Goal: Task Accomplishment & Management: Manage account settings

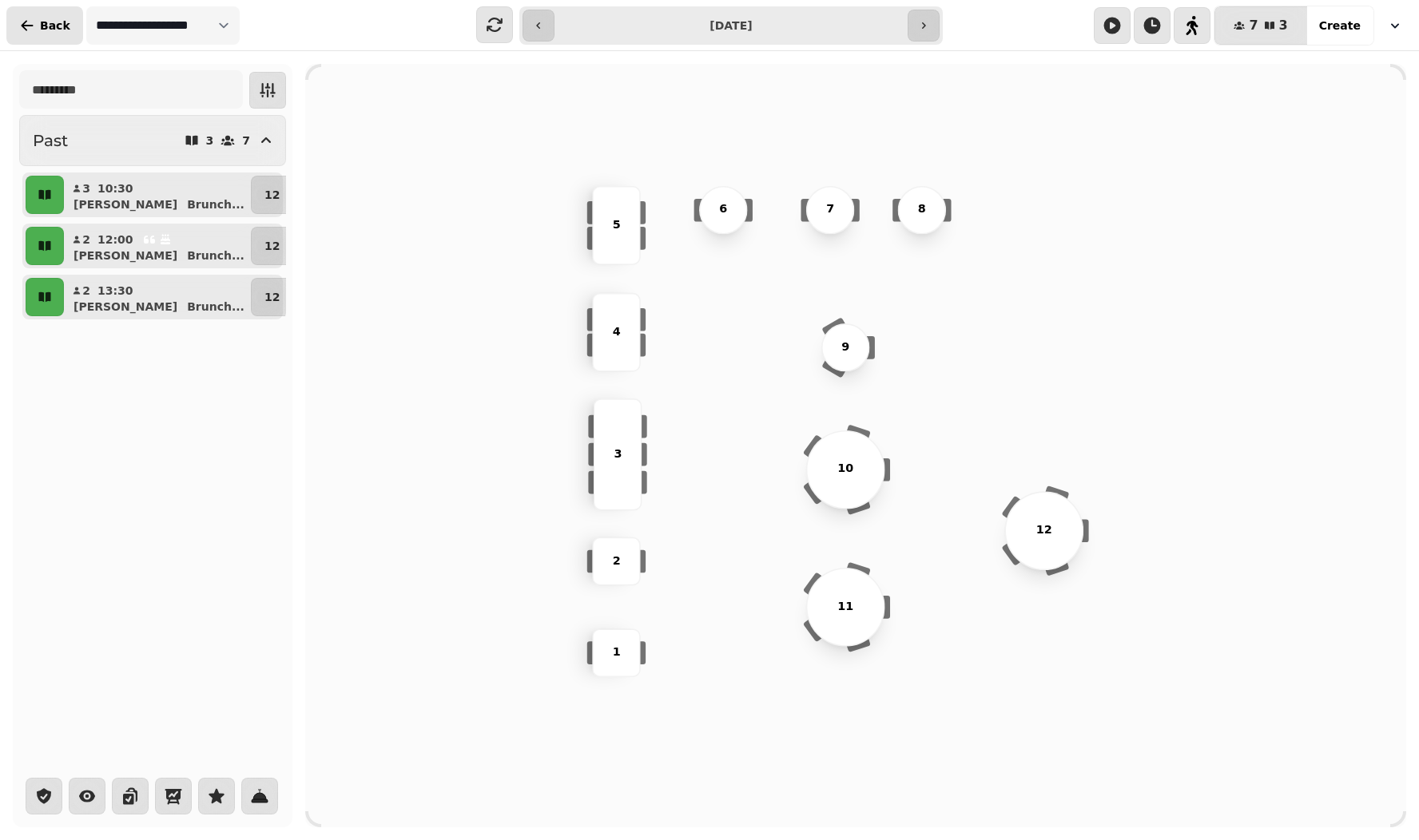
click at [53, 20] on span "Back" at bounding box center [55, 25] width 30 height 11
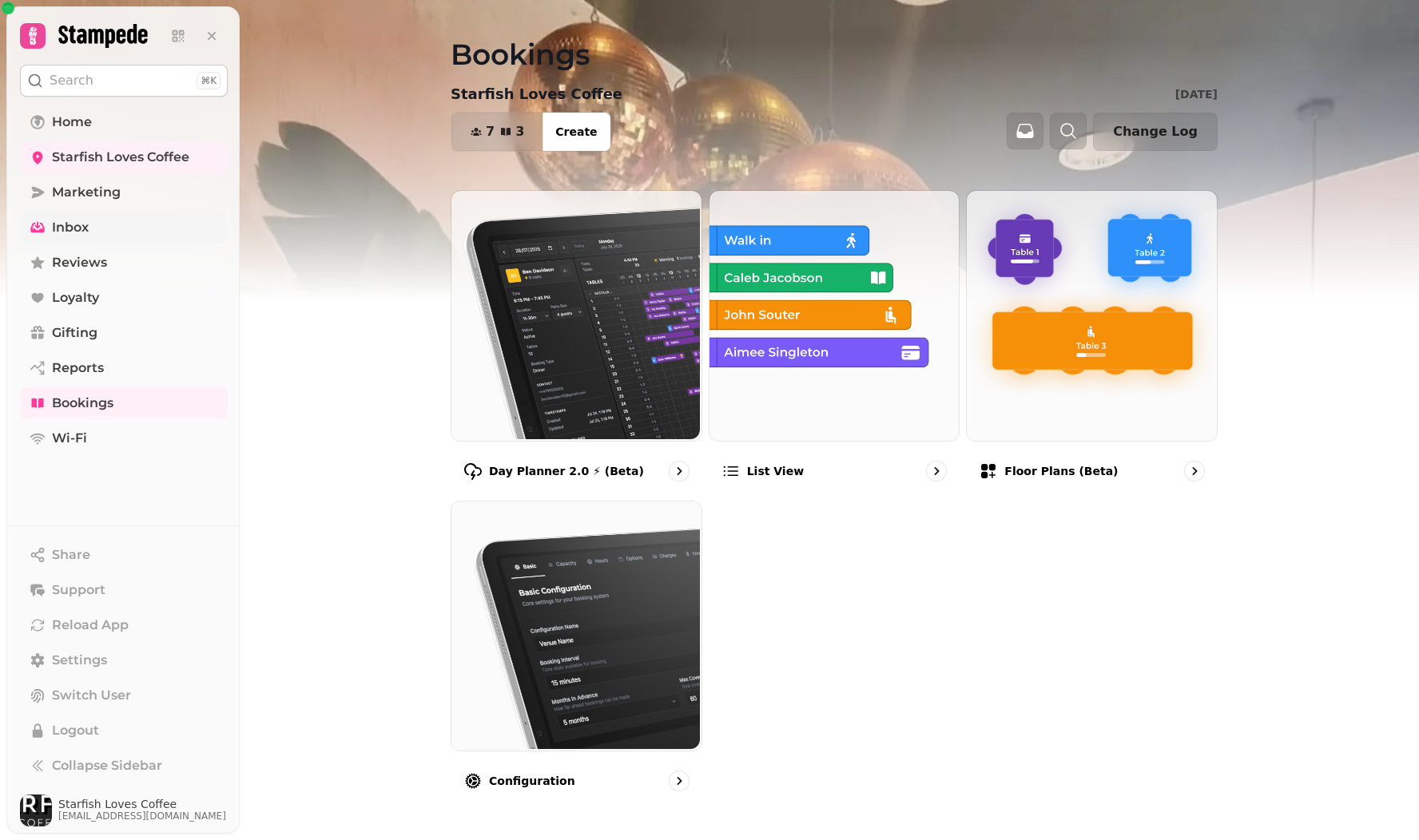
click at [67, 224] on span "Inbox" at bounding box center [71, 227] width 37 height 19
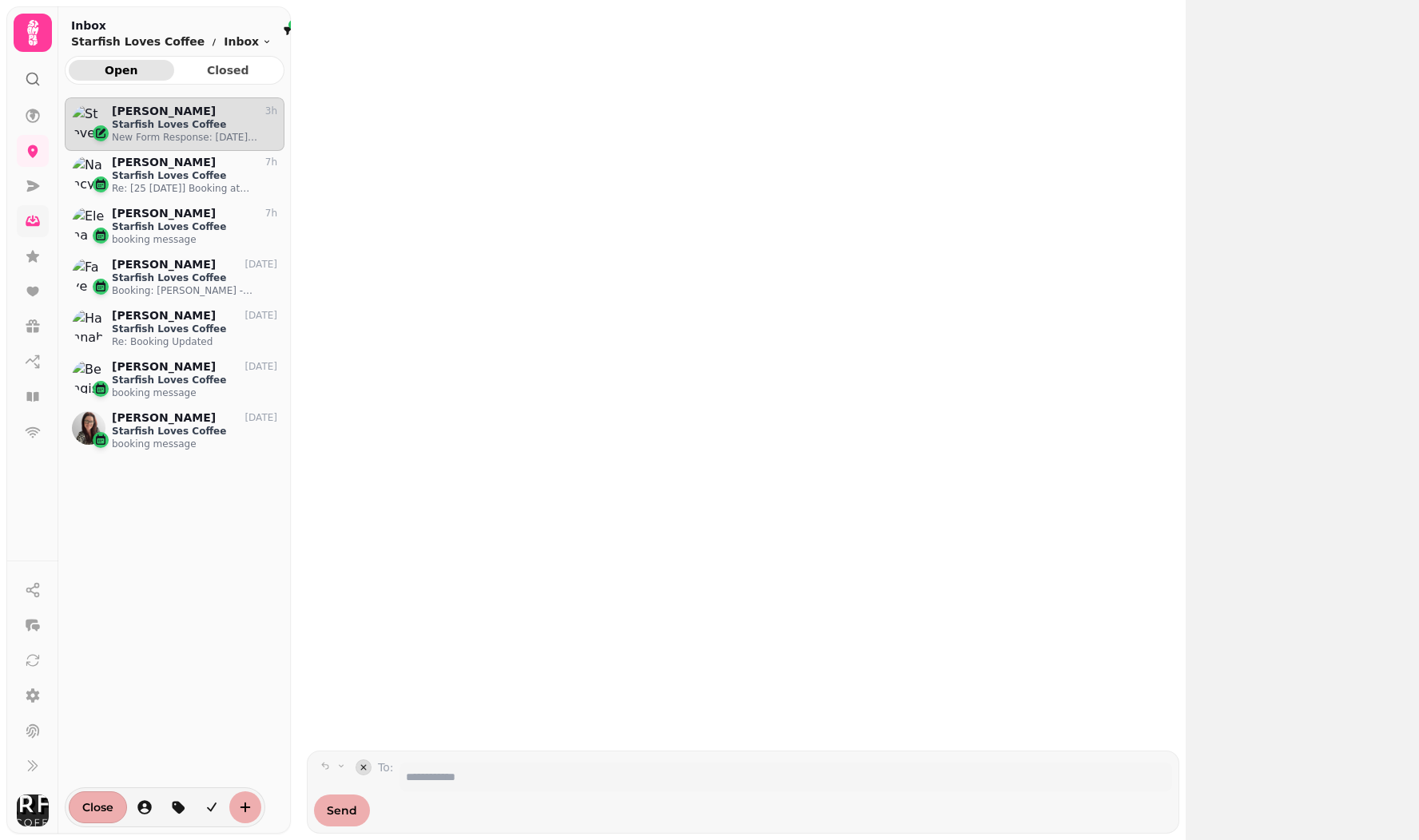
scroll to position [716, 220]
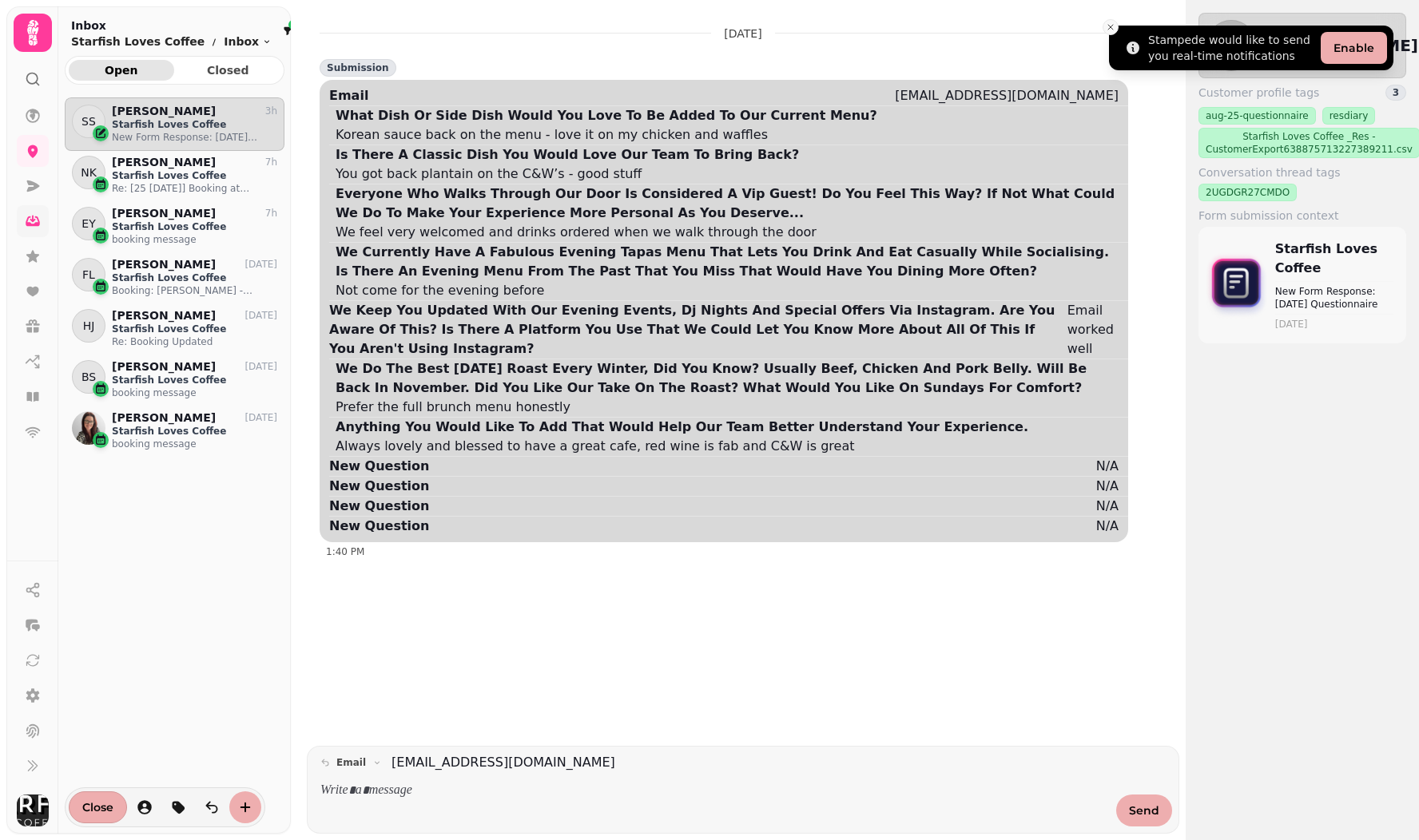
click at [1113, 28] on icon "Close toast" at bounding box center [1110, 27] width 9 height 9
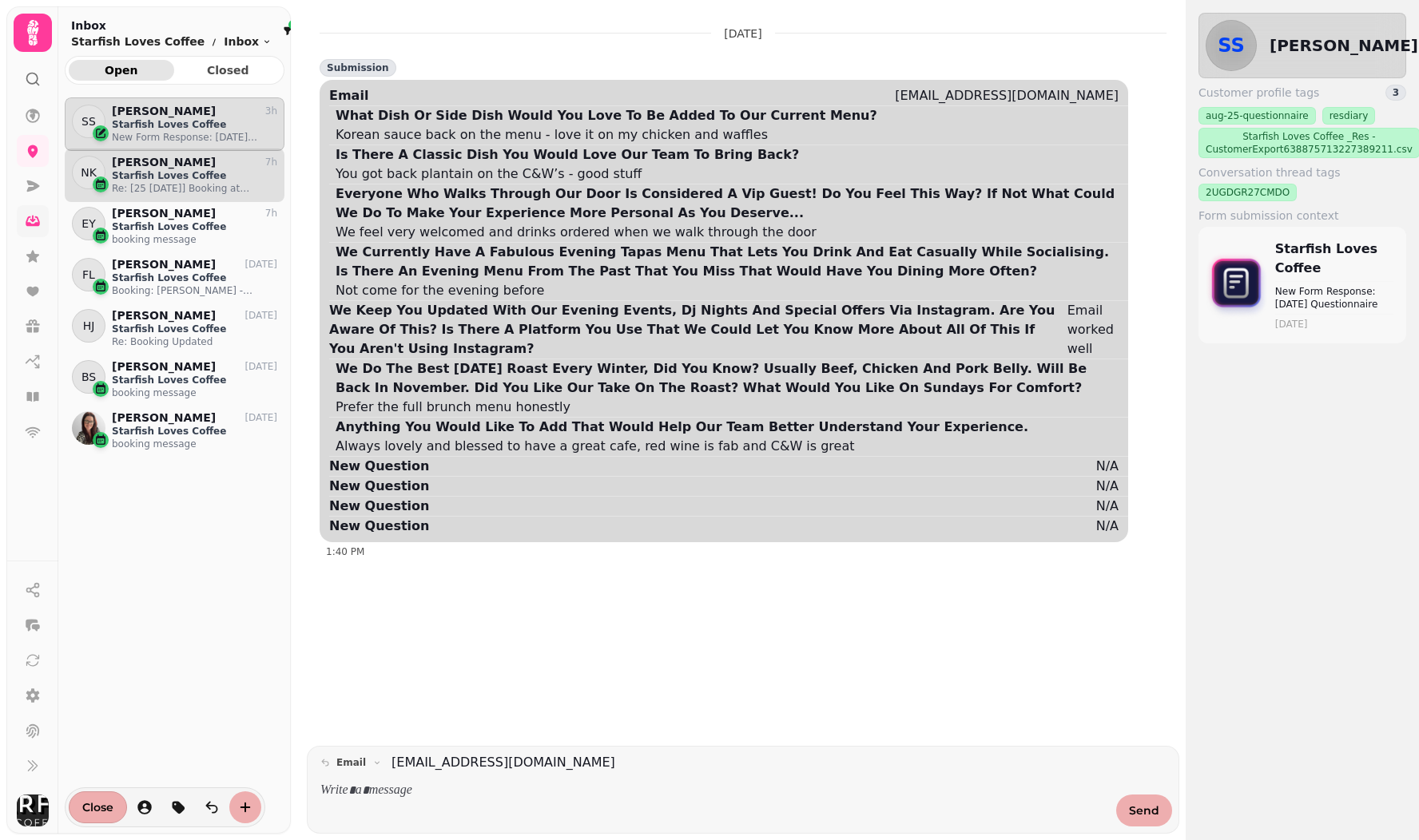
click at [149, 177] on p "Starfish Loves Coffee" at bounding box center [194, 175] width 166 height 13
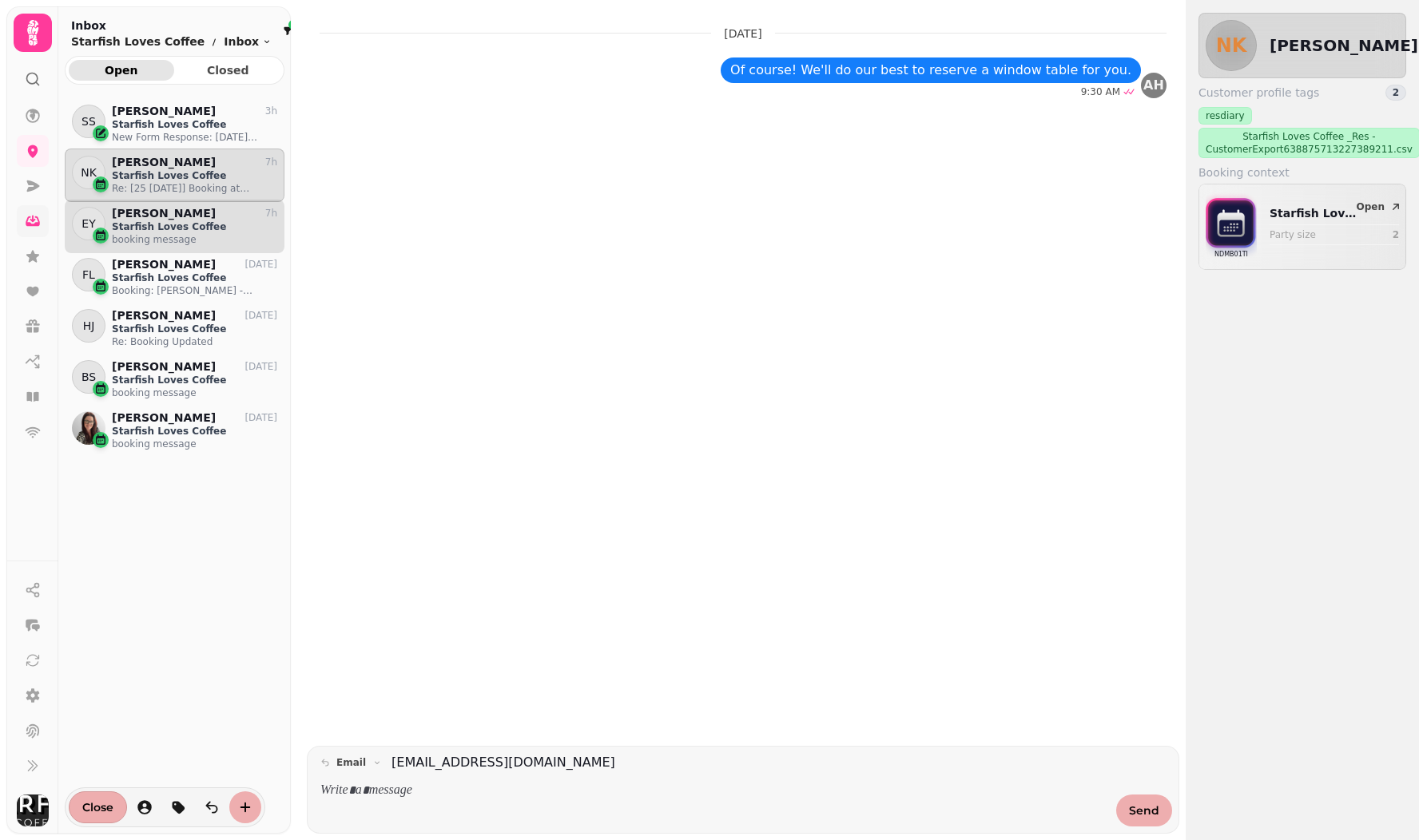
click at [138, 217] on p "[PERSON_NAME]" at bounding box center [163, 214] width 103 height 13
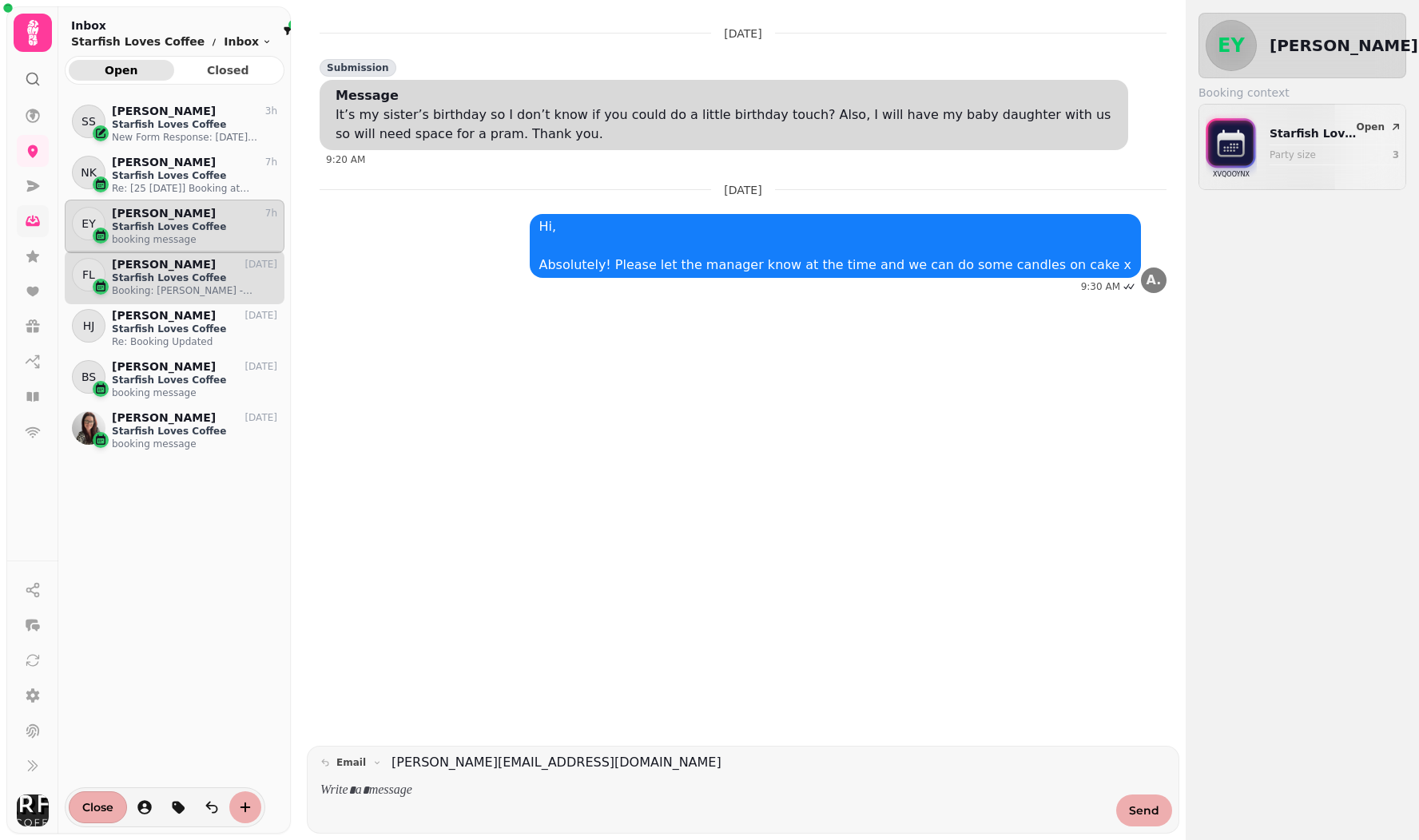
click at [146, 277] on p "Starfish Loves Coffee" at bounding box center [194, 277] width 166 height 13
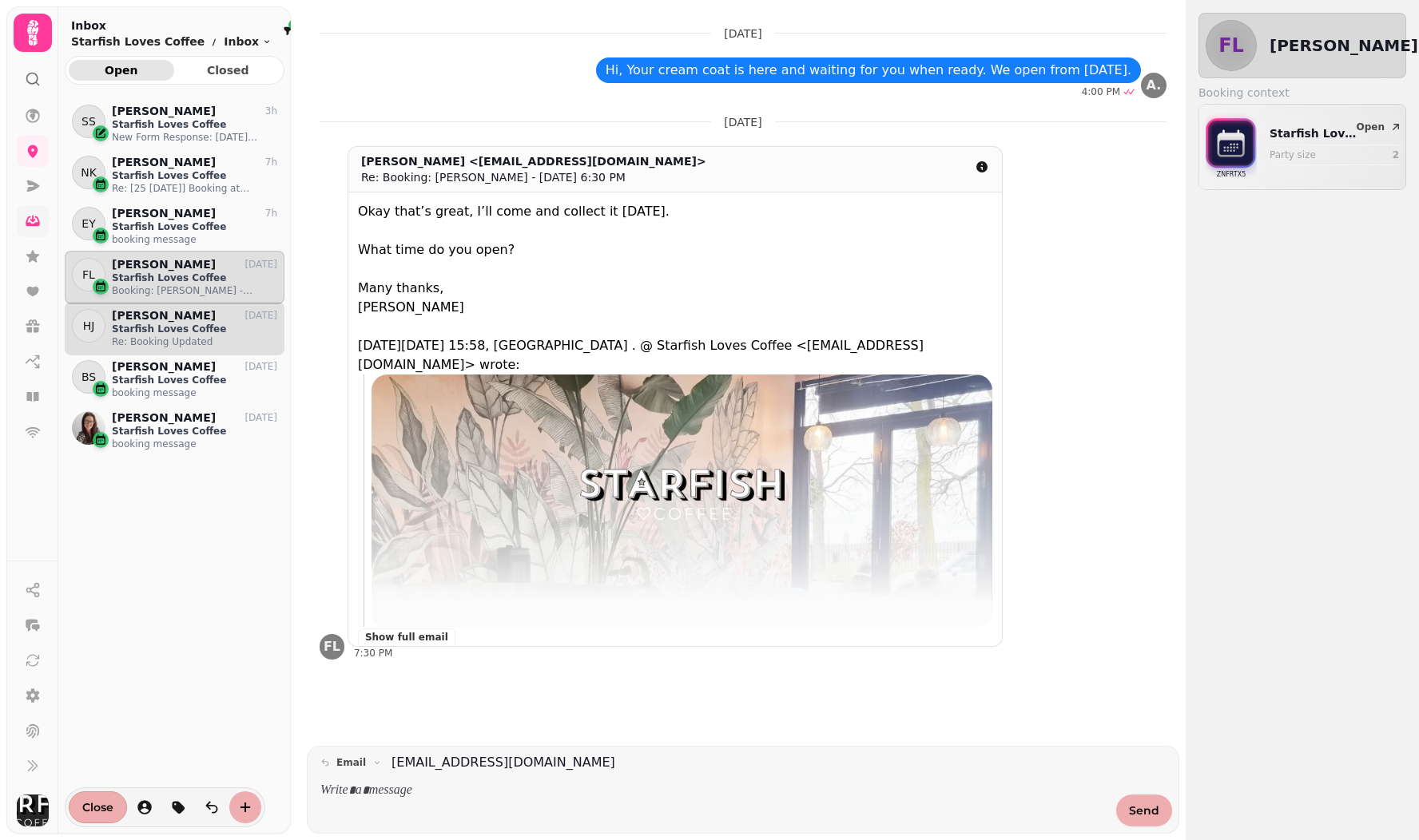
click at [136, 332] on p "Starfish Loves Coffee" at bounding box center [194, 329] width 166 height 13
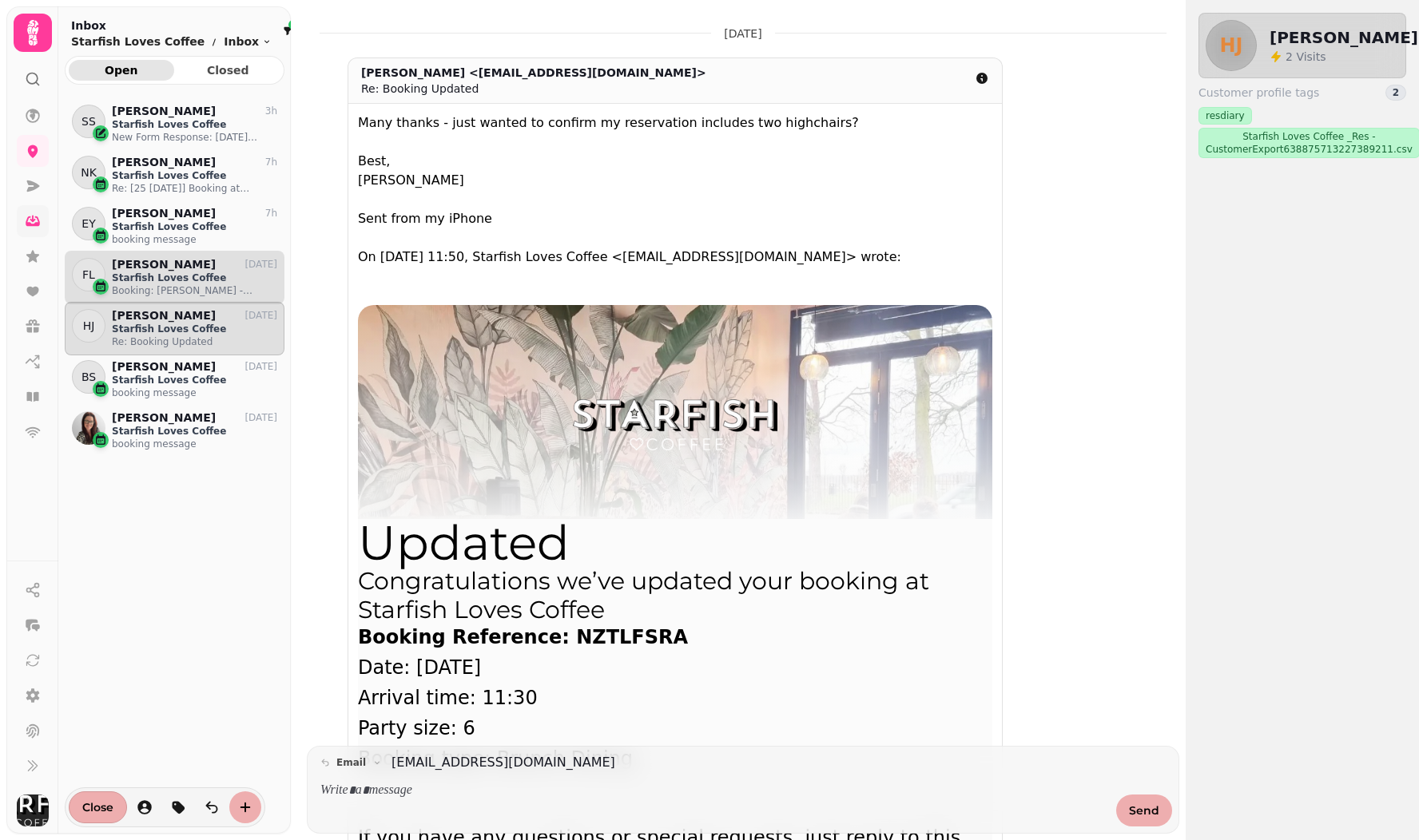
click at [176, 269] on p "[PERSON_NAME]" at bounding box center [163, 265] width 103 height 13
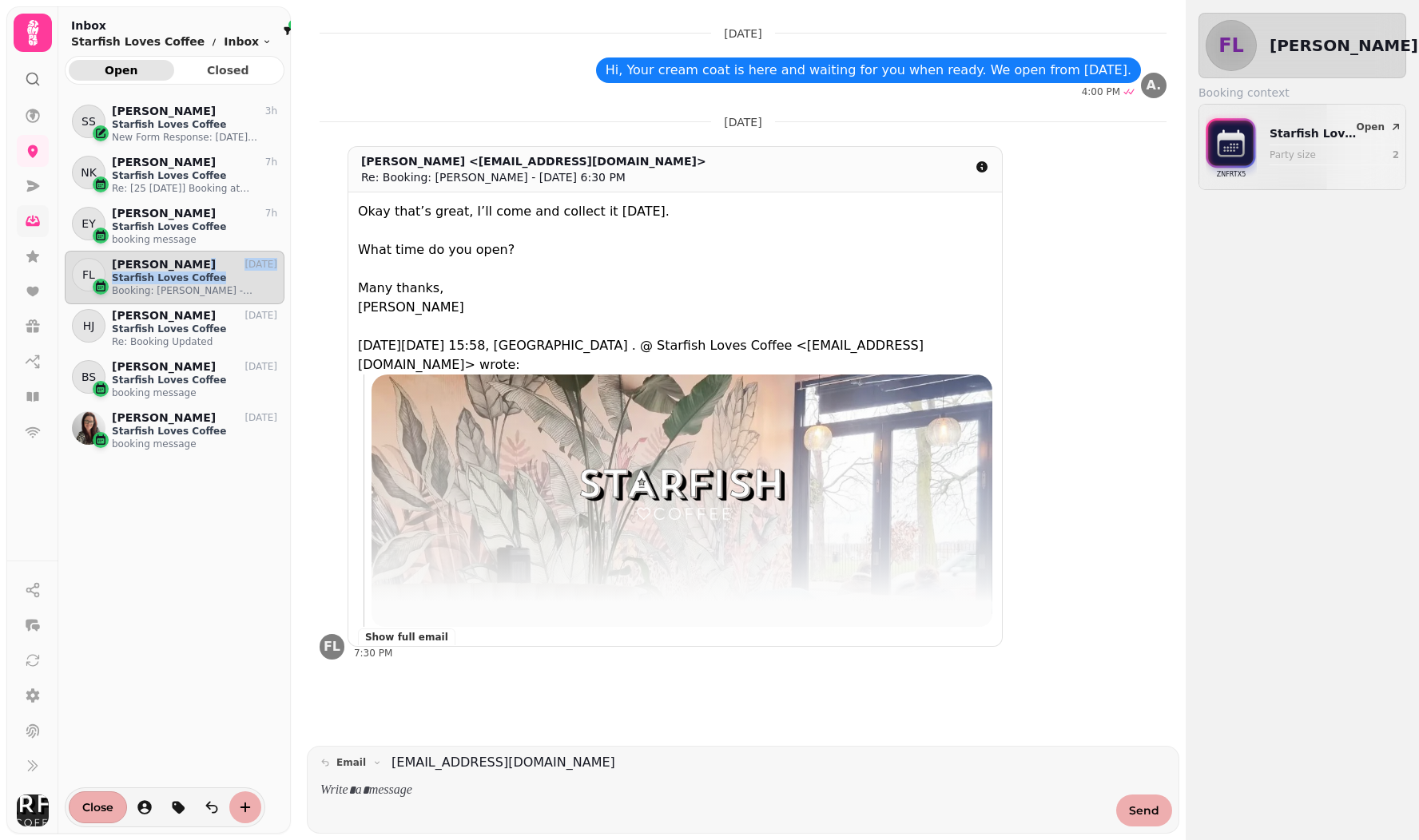
drag, startPoint x: 213, startPoint y: 276, endPoint x: 196, endPoint y: 270, distance: 18.0
click at [193, 270] on div "[PERSON_NAME] [DATE] Starfish Loves Coffee Booking: [PERSON_NAME] - [DATE] 6:30…" at bounding box center [191, 277] width 172 height 40
click at [184, 273] on p "Starfish Loves Coffee" at bounding box center [194, 277] width 166 height 13
click at [272, 265] on p "[DATE]" at bounding box center [261, 264] width 33 height 13
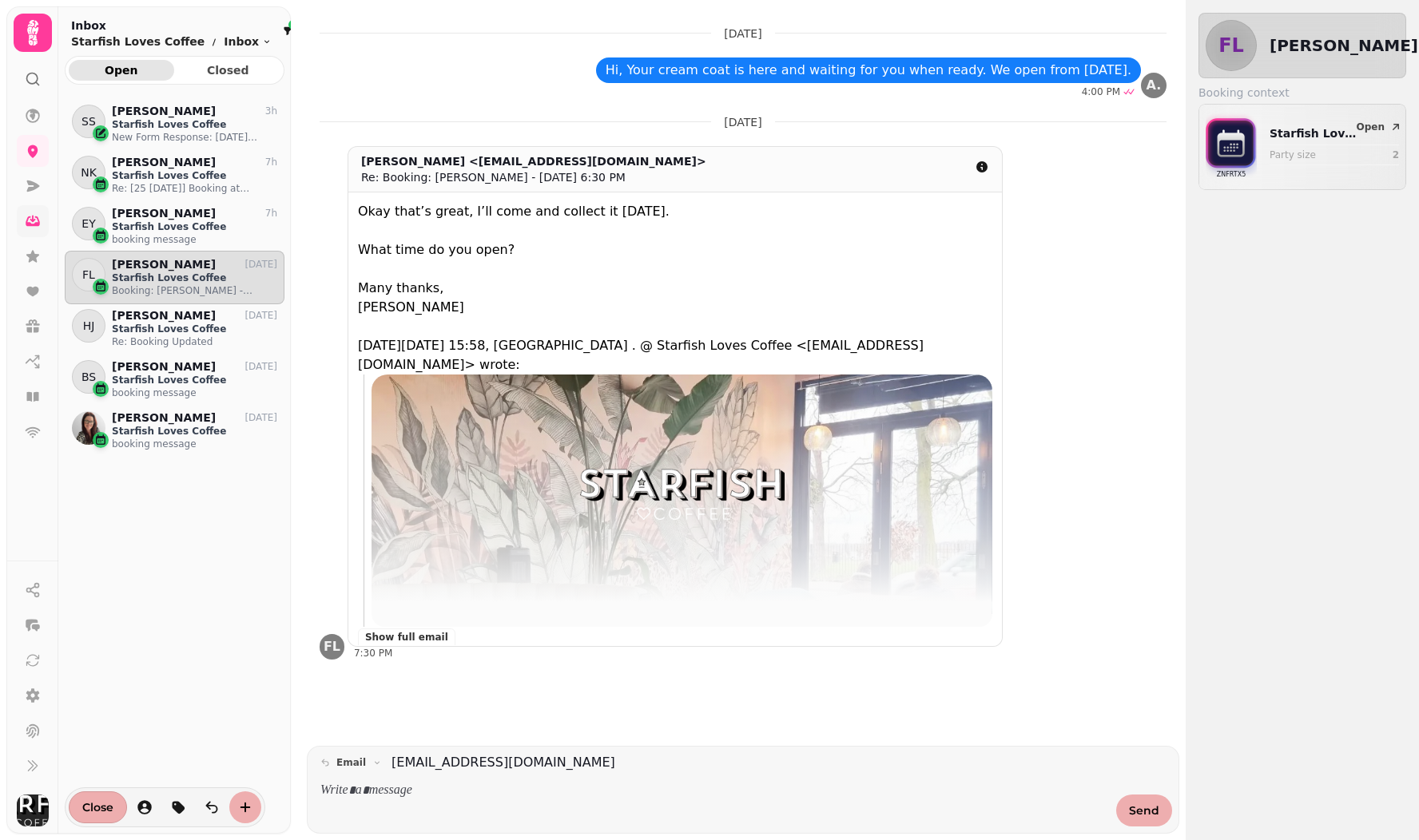
click at [168, 280] on p "Starfish Loves Coffee" at bounding box center [194, 277] width 166 height 13
click at [143, 254] on div "FL [PERSON_NAME] [DATE] Starfish Loves Coffee Booking: [PERSON_NAME] - [DATE] 6…" at bounding box center [174, 277] width 220 height 54
click at [246, 73] on span "Closed" at bounding box center [228, 70] width 80 height 11
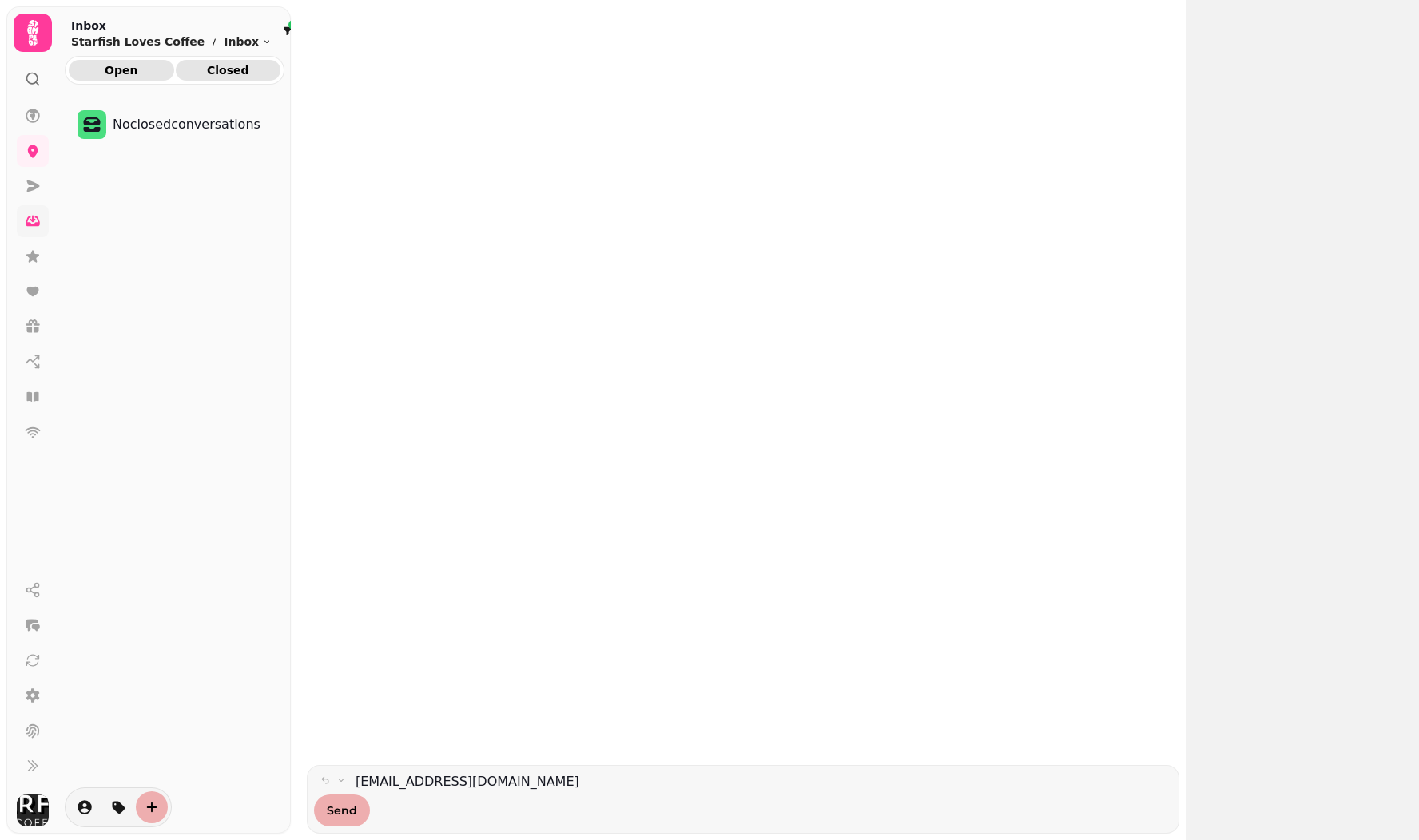
click at [112, 67] on span "Open" at bounding box center [121, 70] width 80 height 11
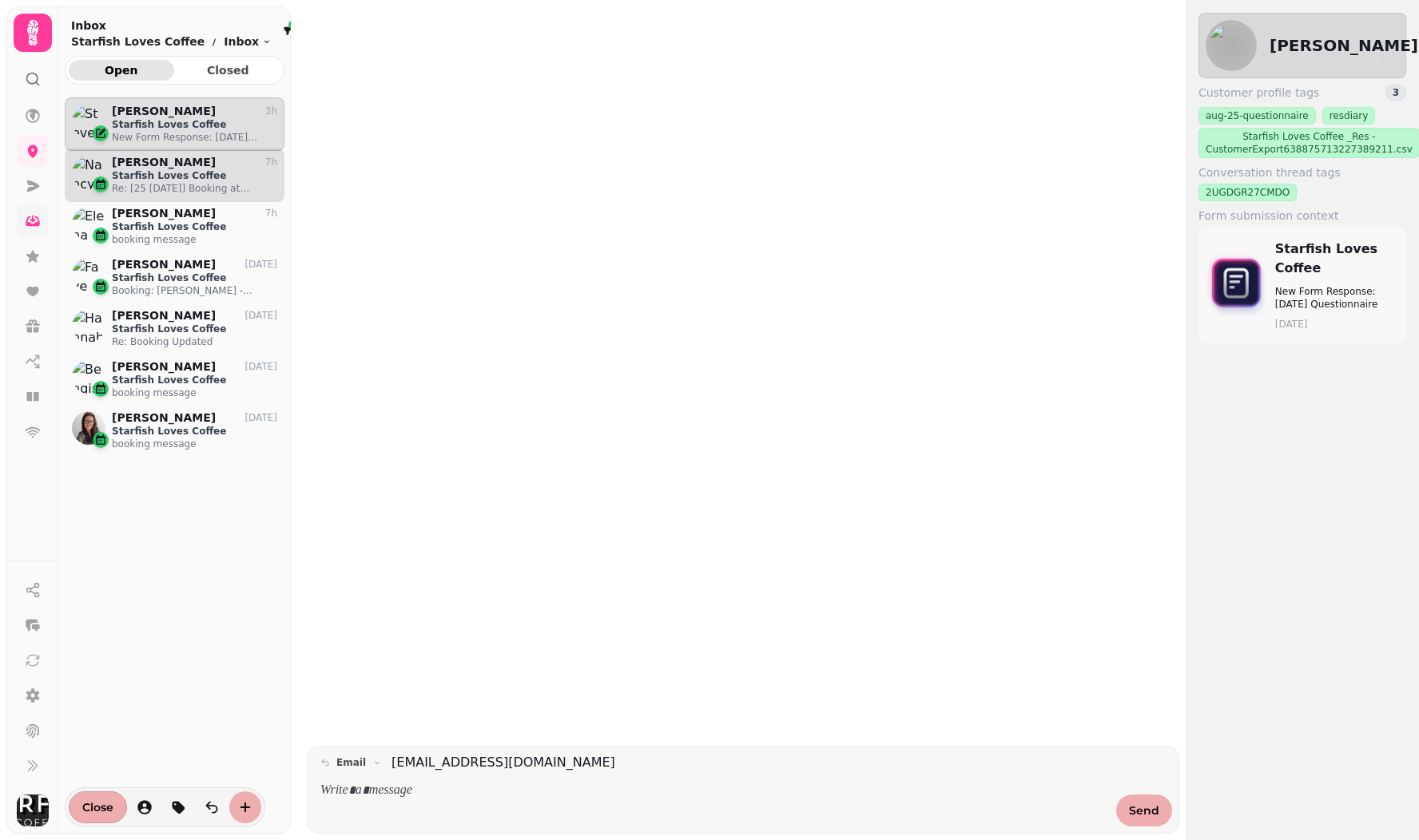
scroll to position [716, 220]
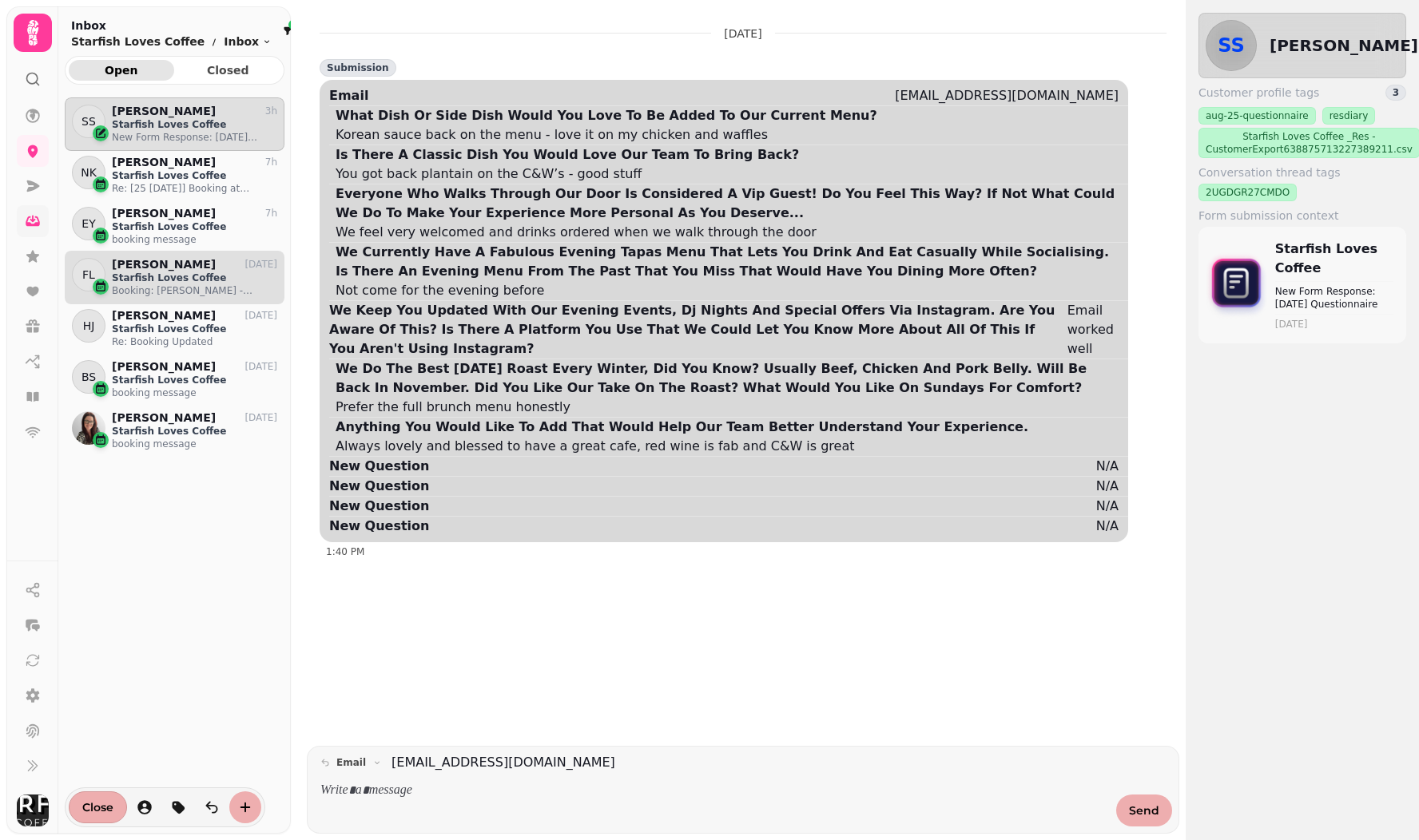
click at [180, 280] on p "Starfish Loves Coffee" at bounding box center [194, 277] width 166 height 13
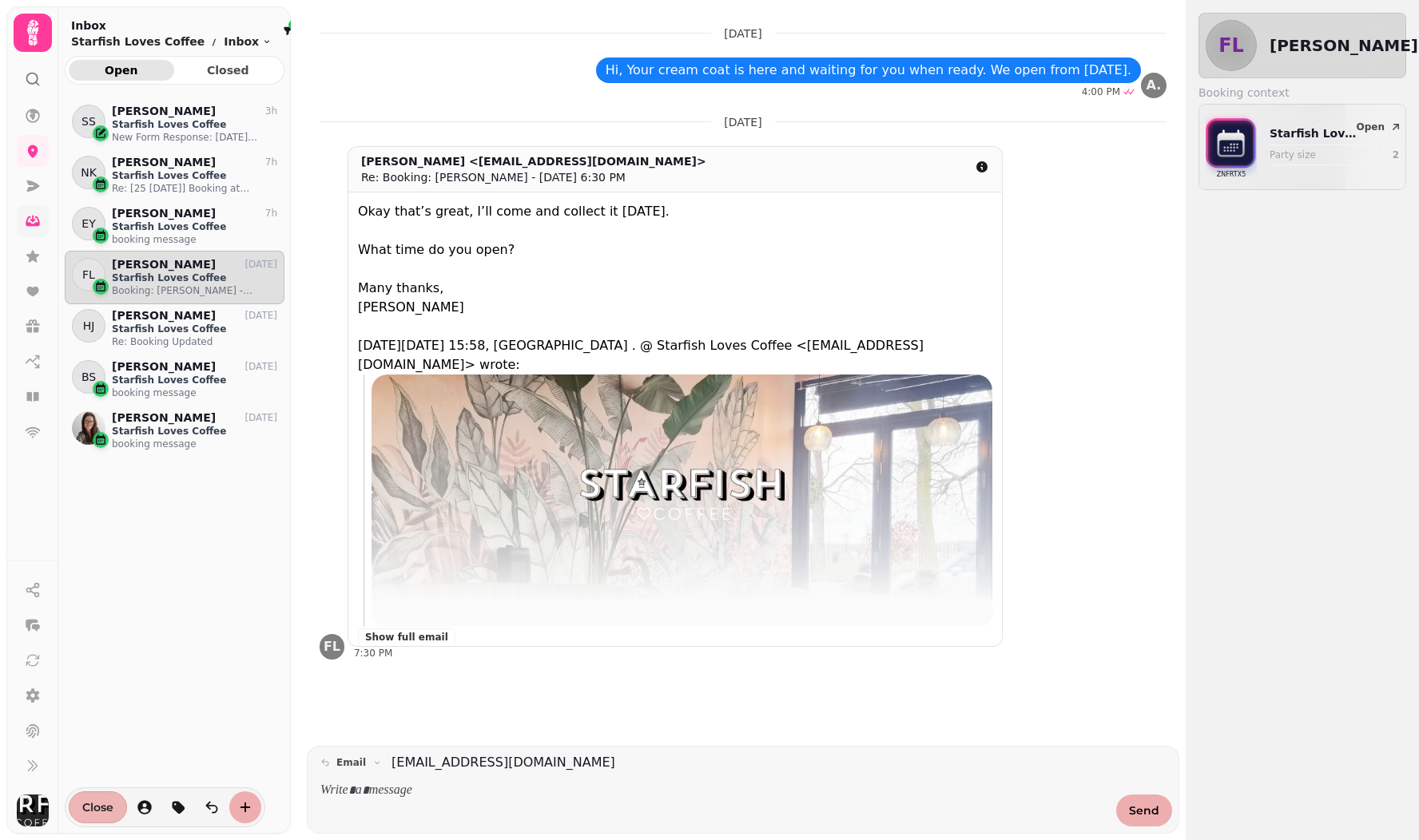
click at [93, 803] on span "Close" at bounding box center [98, 807] width 31 height 11
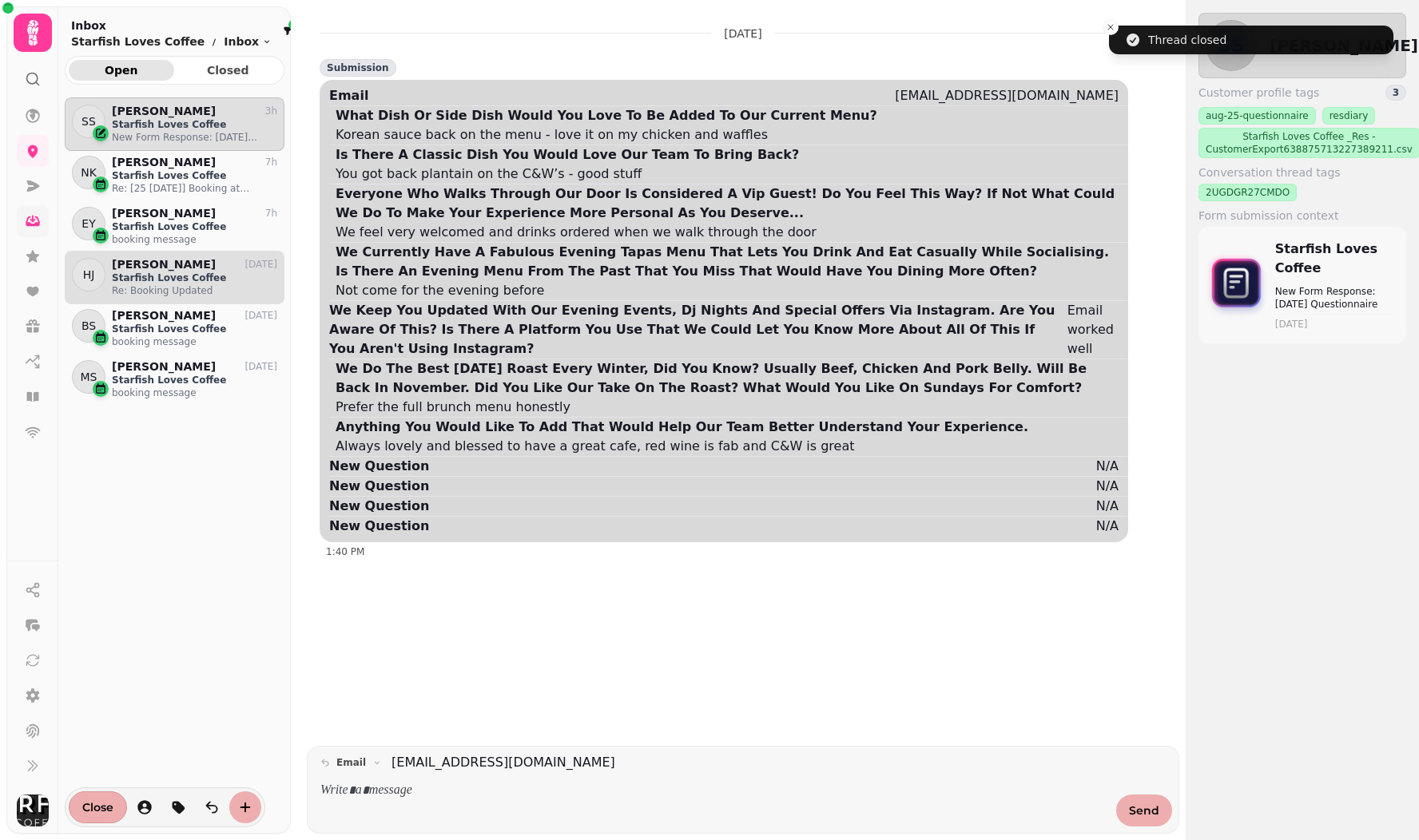
click at [166, 287] on p "Re: Booking Updated" at bounding box center [194, 290] width 166 height 13
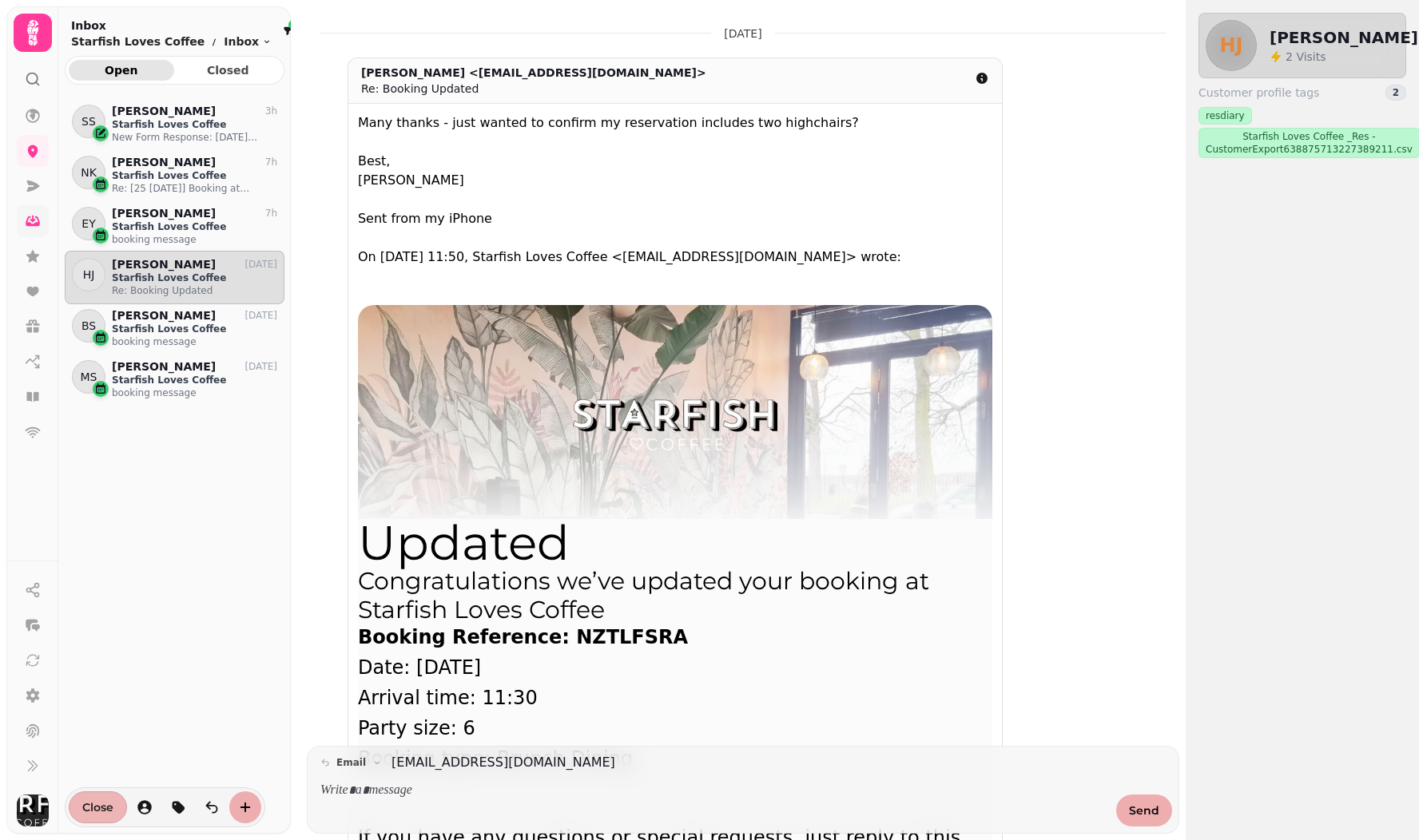
click at [107, 802] on span "Close" at bounding box center [98, 807] width 31 height 11
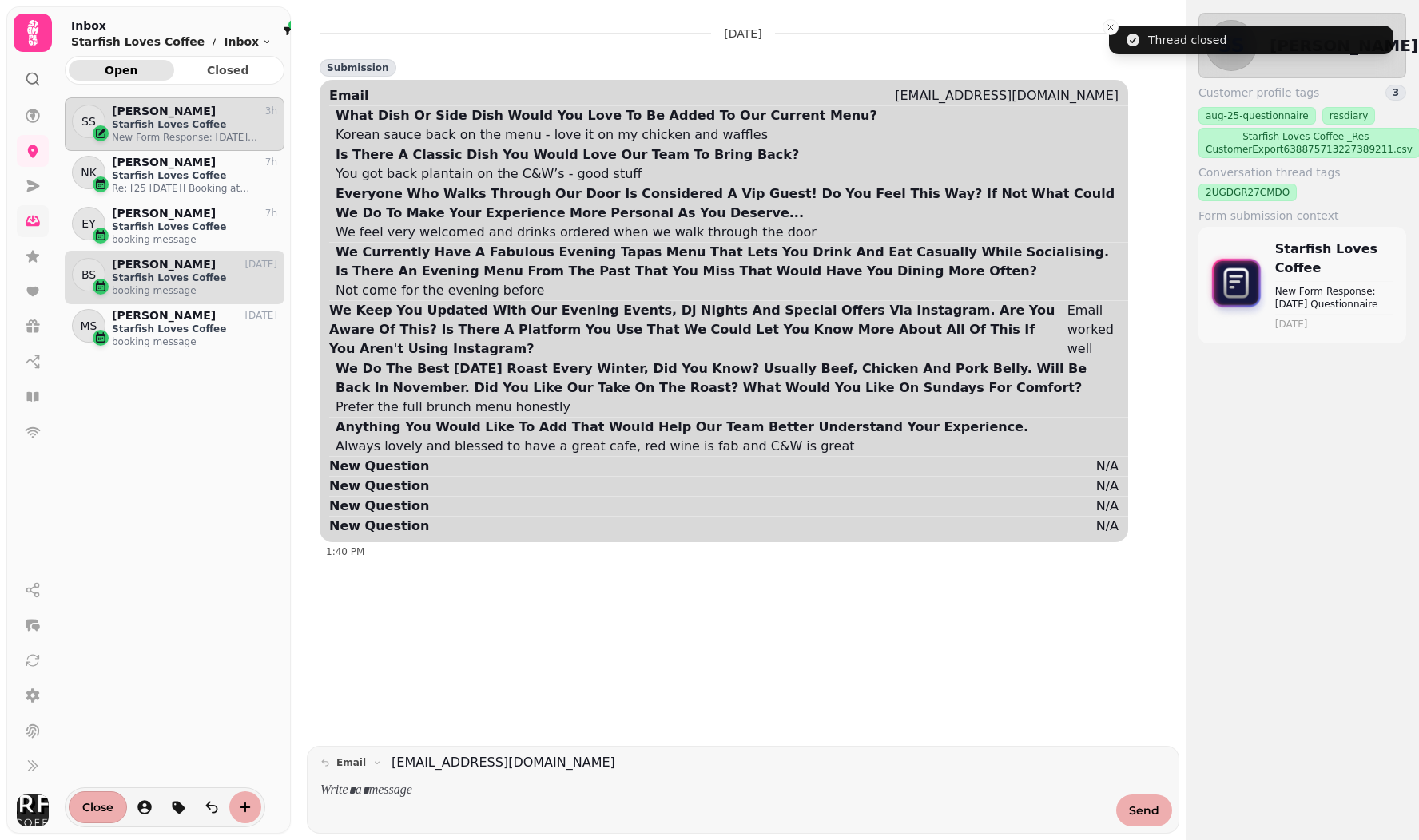
click at [158, 269] on p "[PERSON_NAME]" at bounding box center [163, 265] width 103 height 13
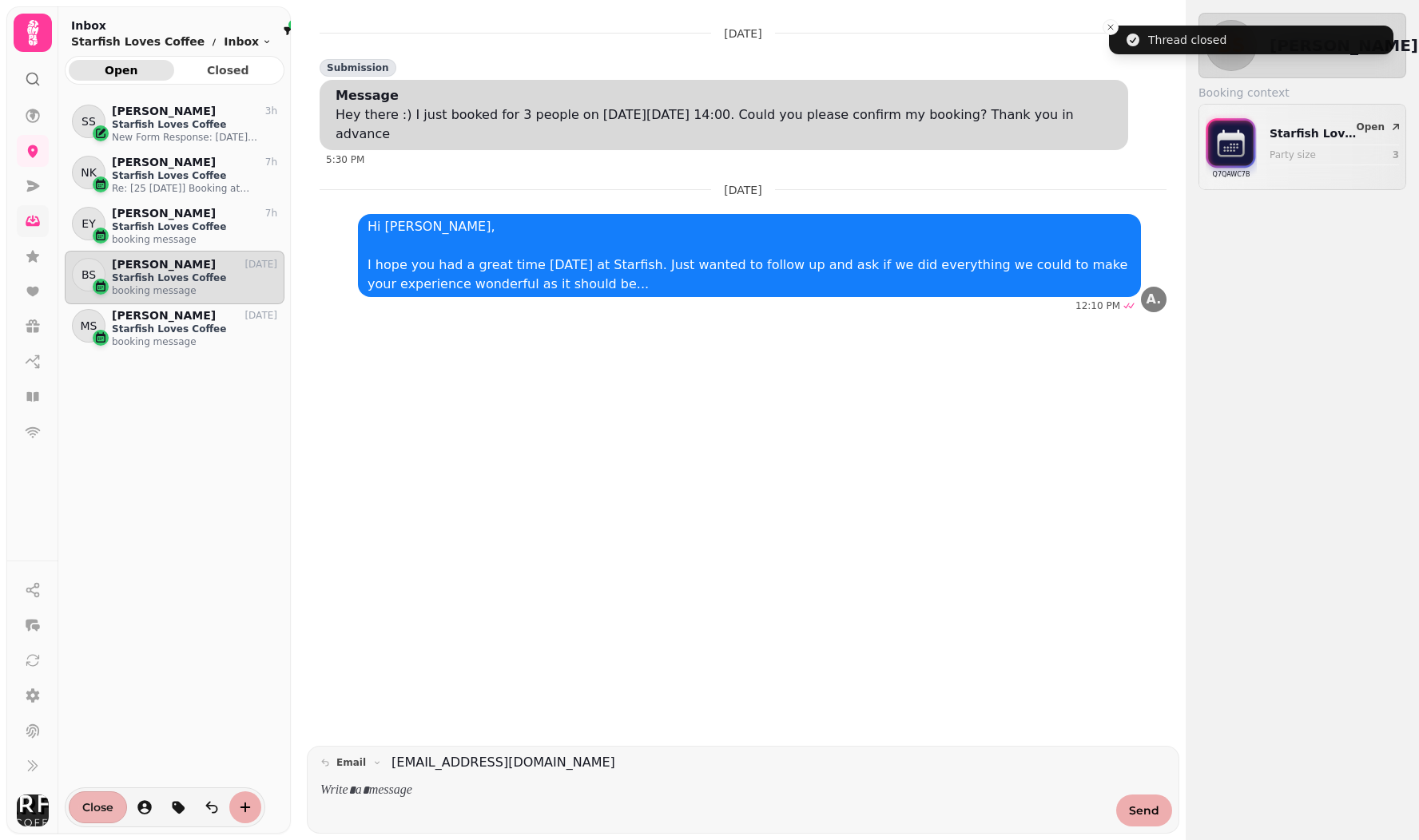
click at [97, 800] on button "Close" at bounding box center [98, 807] width 58 height 32
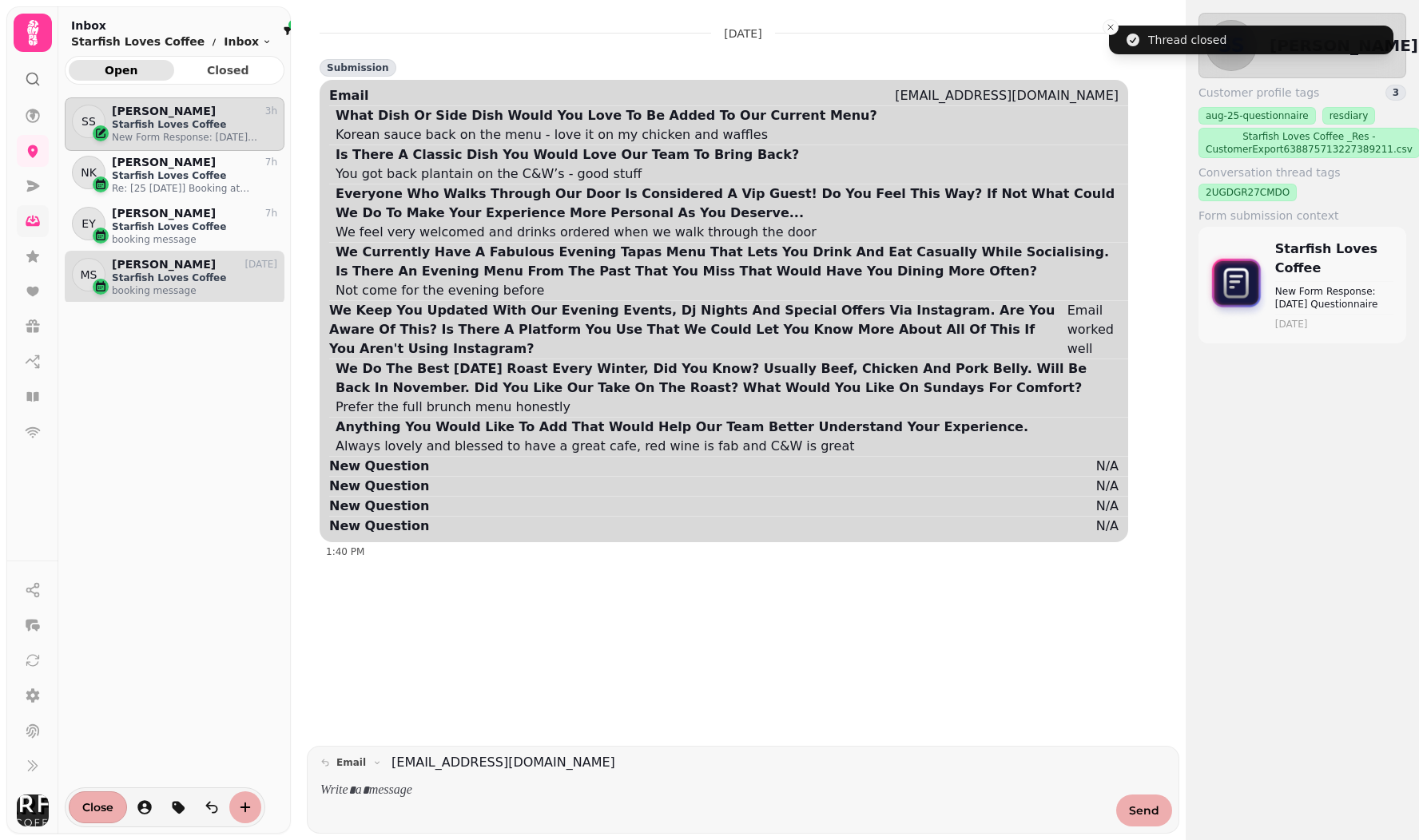
click at [138, 281] on p "Starfish Loves Coffee" at bounding box center [194, 277] width 166 height 13
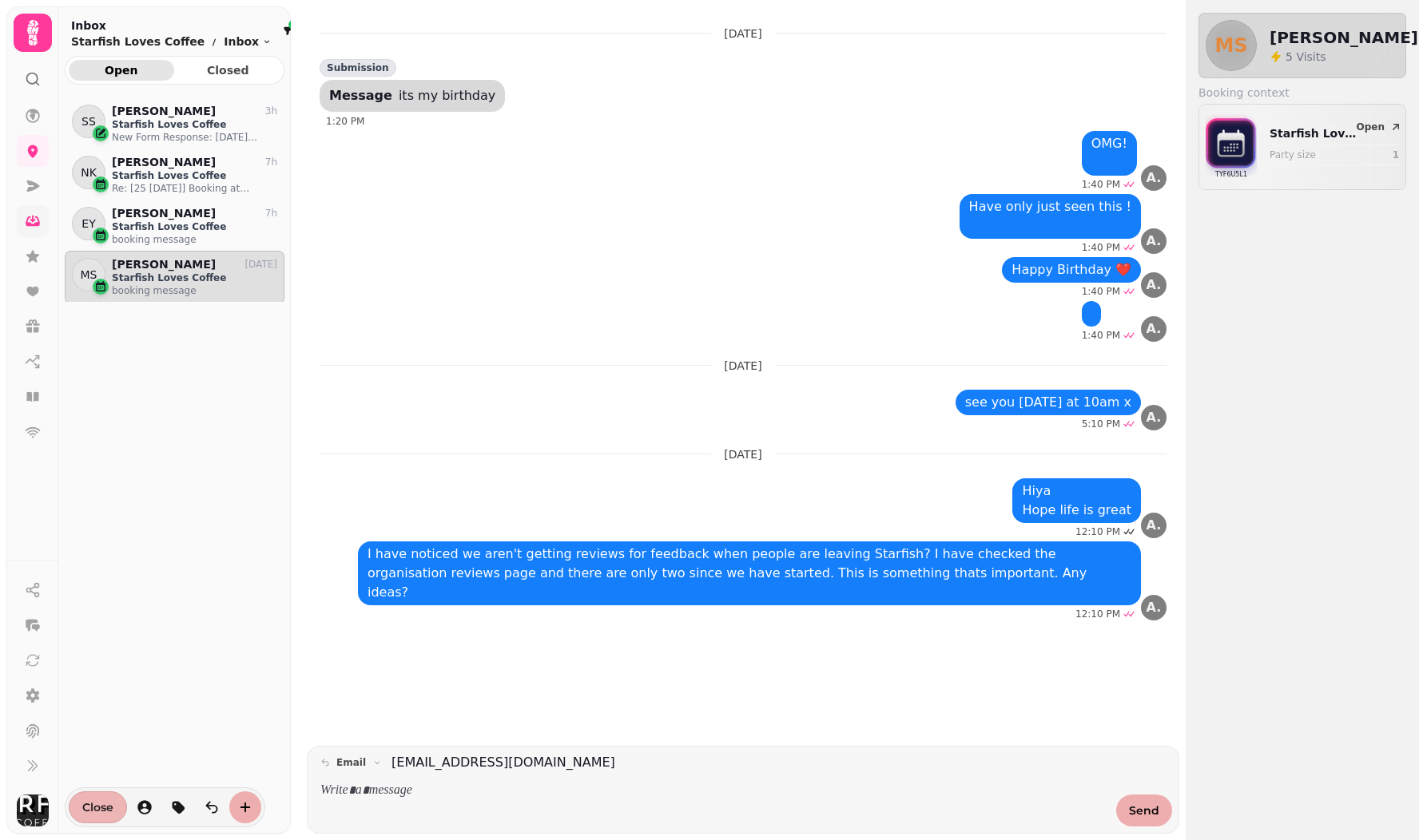
click at [97, 803] on span "Close" at bounding box center [98, 807] width 31 height 11
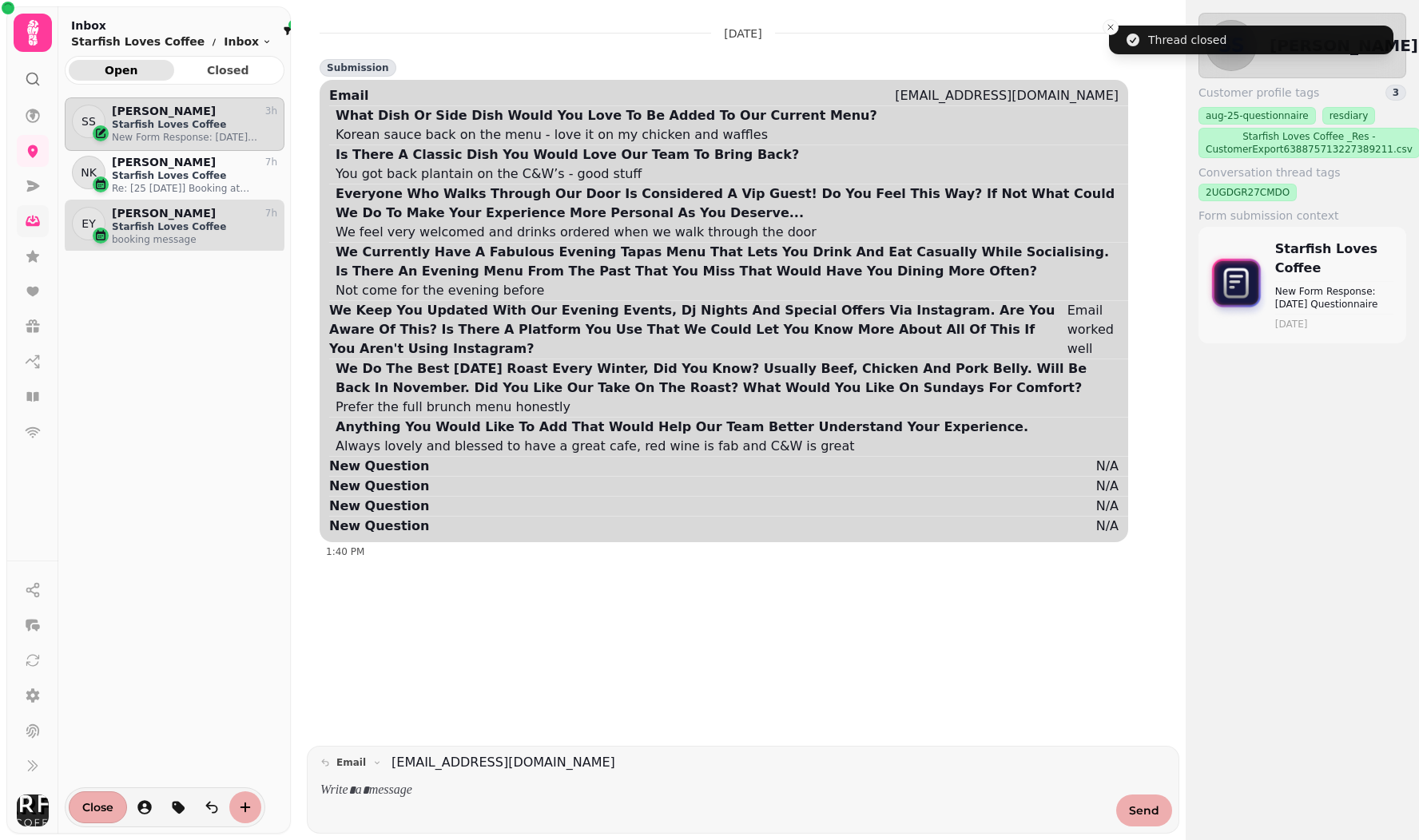
click at [155, 225] on p "Starfish Loves Coffee" at bounding box center [194, 226] width 166 height 13
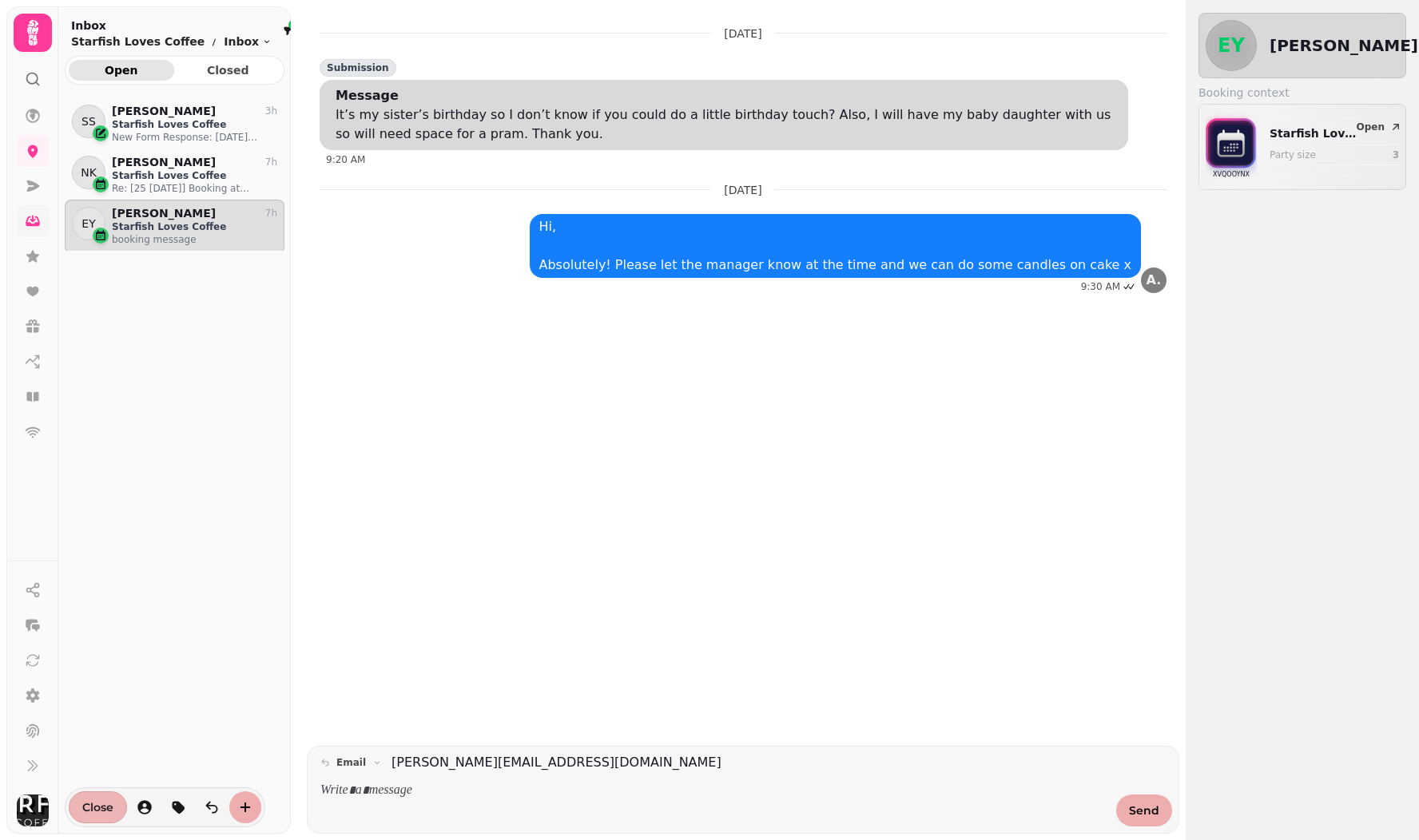
click at [103, 803] on span "Close" at bounding box center [98, 807] width 31 height 11
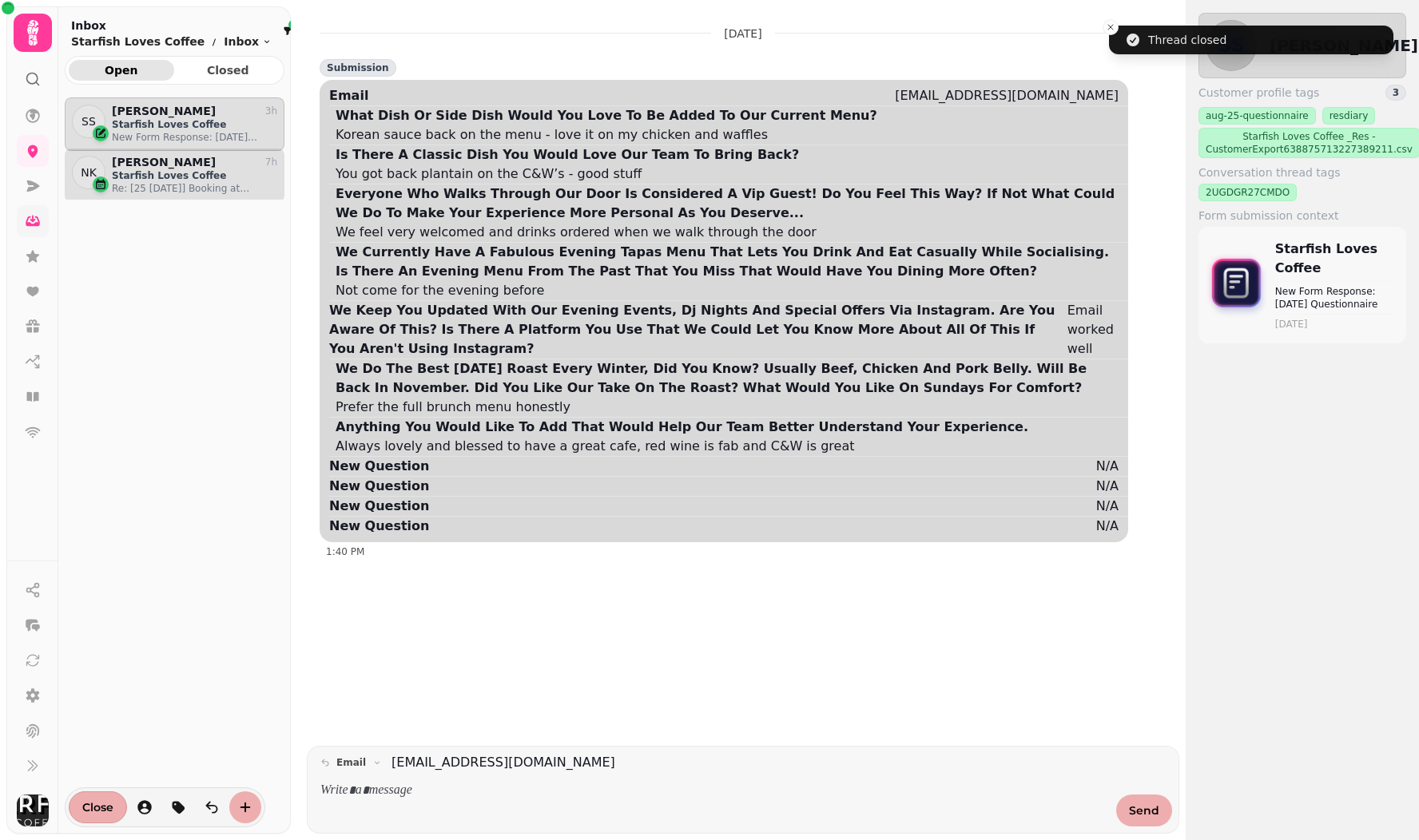
click at [162, 193] on p "Re: [25 [DATE]] Booking at Starfish Loves Coffee for 2 people" at bounding box center [194, 188] width 166 height 13
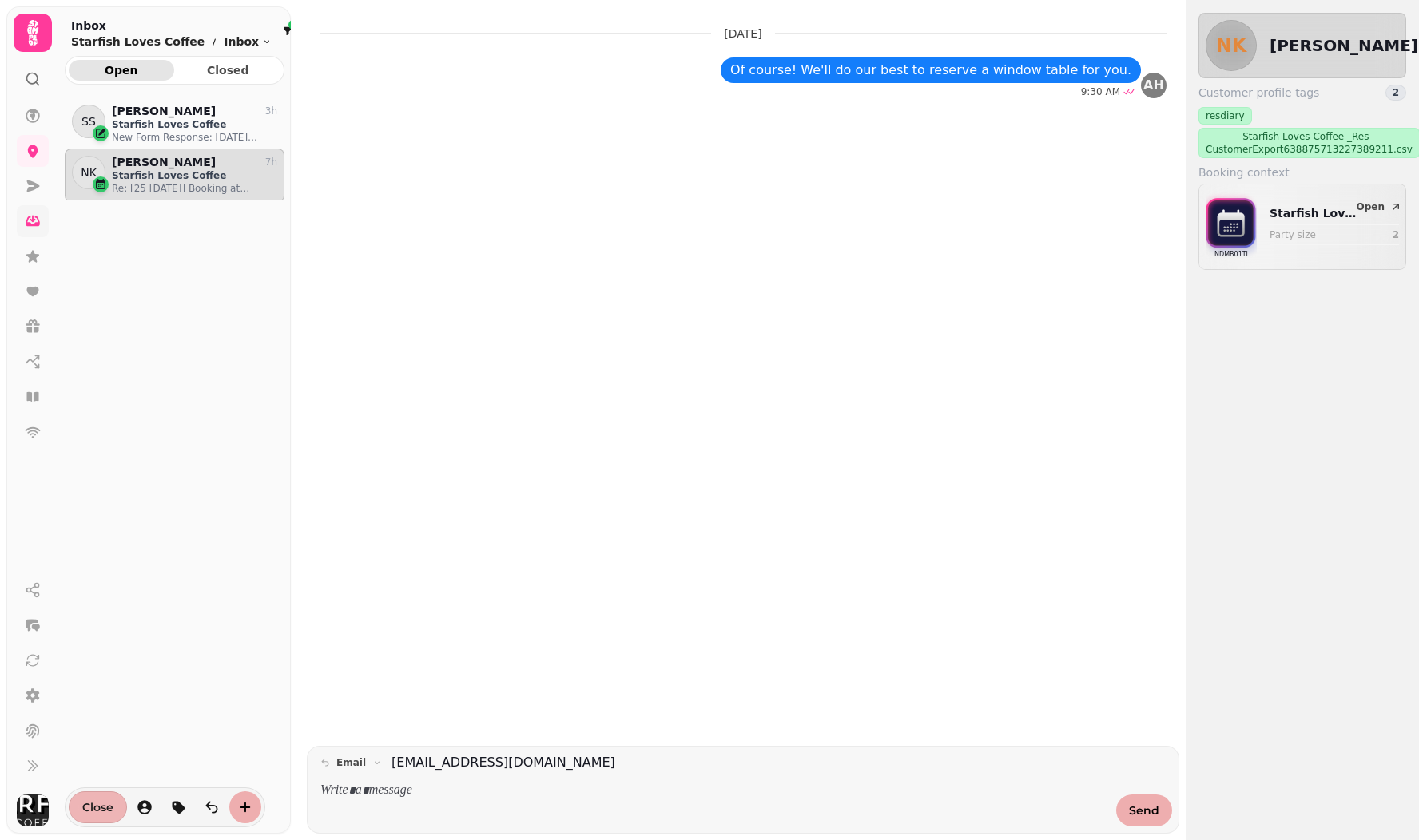
click at [98, 817] on button "Close" at bounding box center [98, 807] width 58 height 32
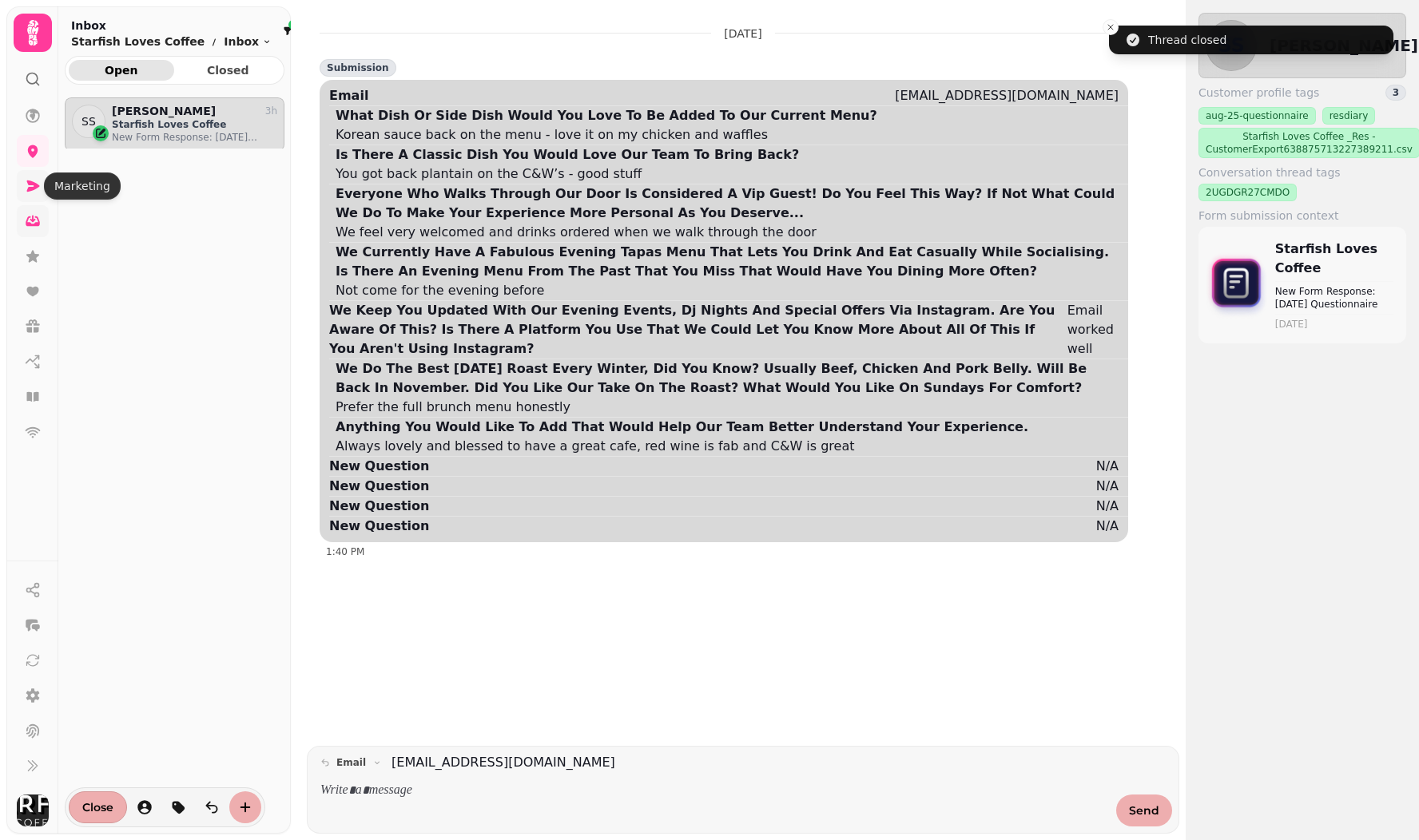
click at [34, 184] on icon at bounding box center [33, 186] width 13 height 11
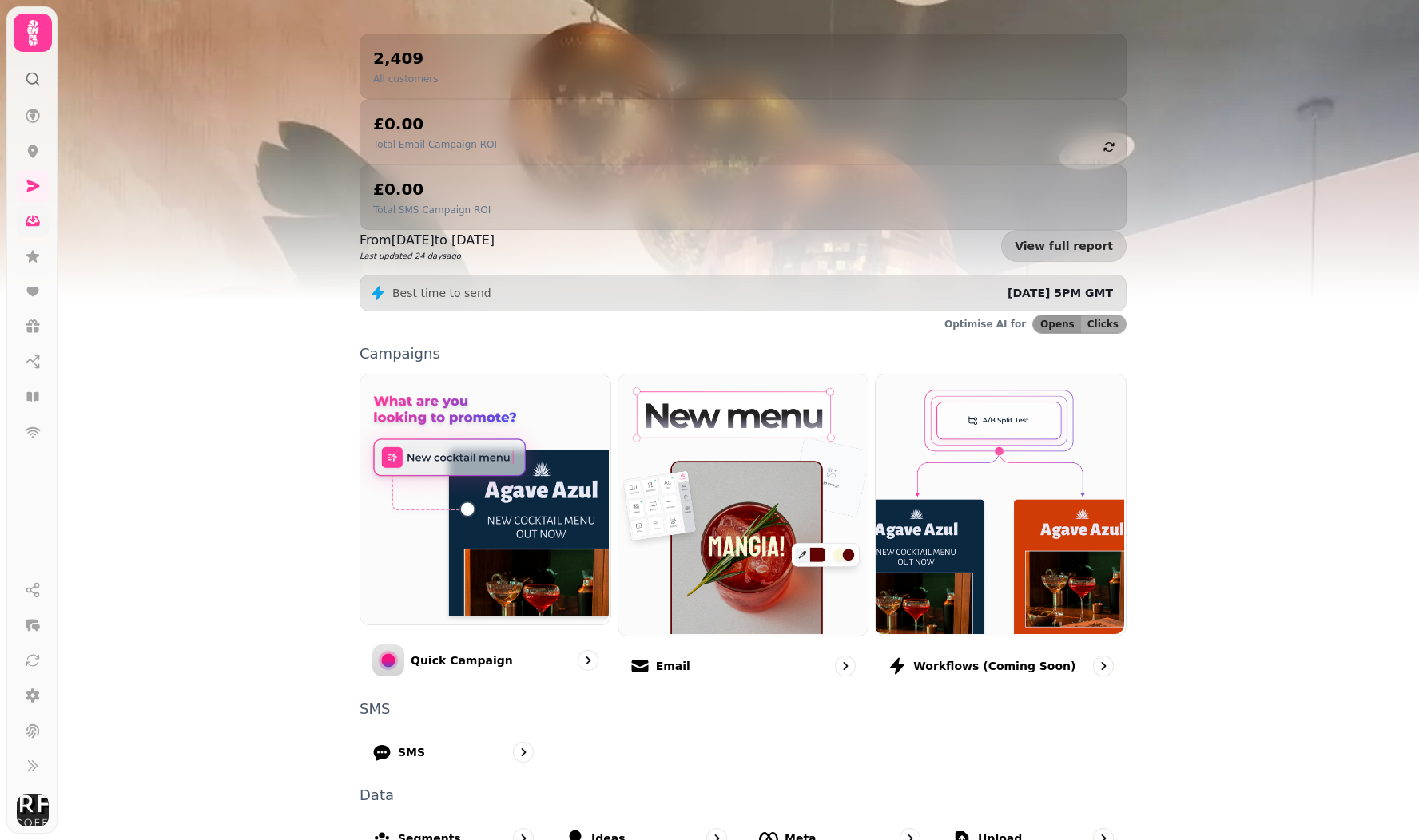
scroll to position [157, 0]
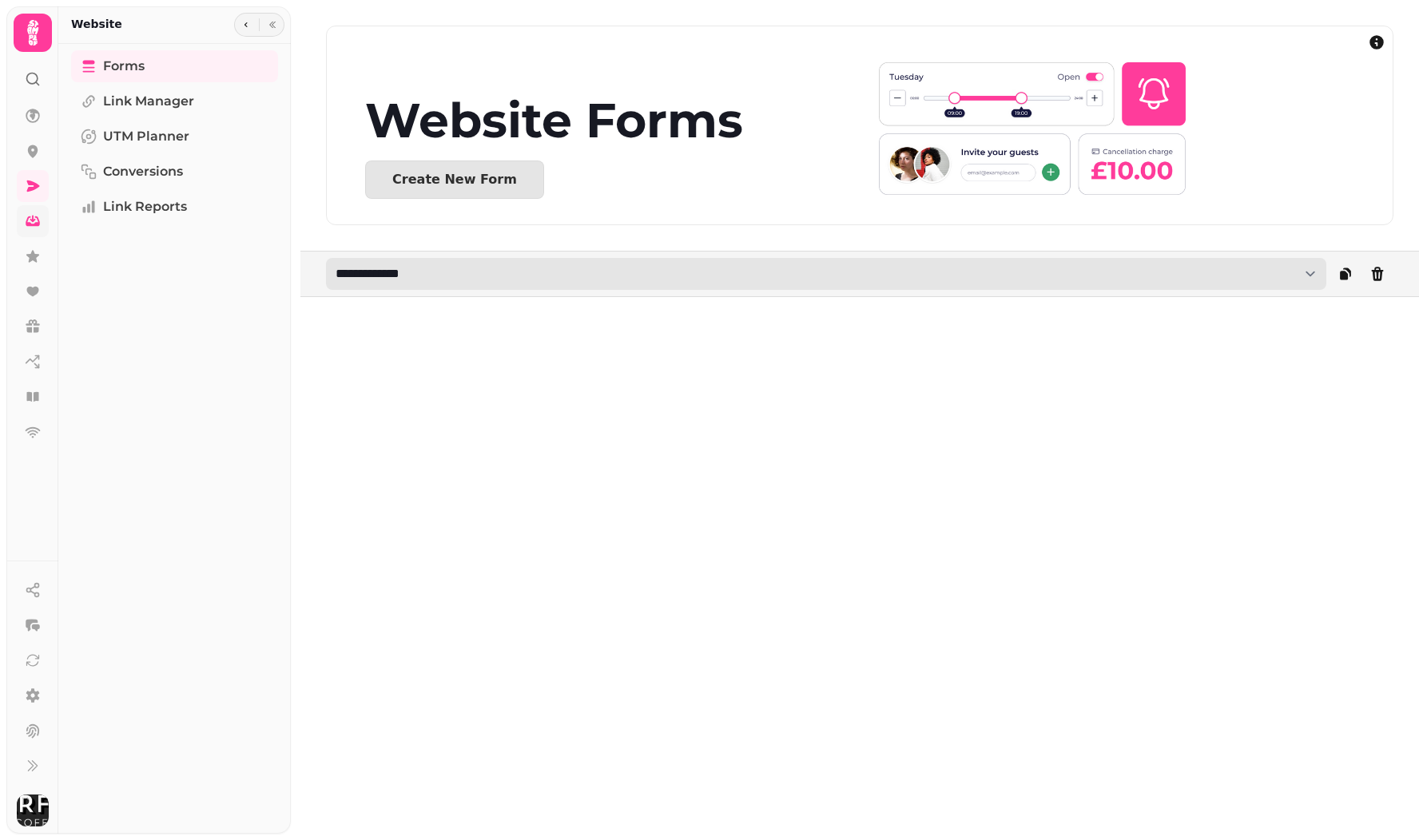
select select "**********"
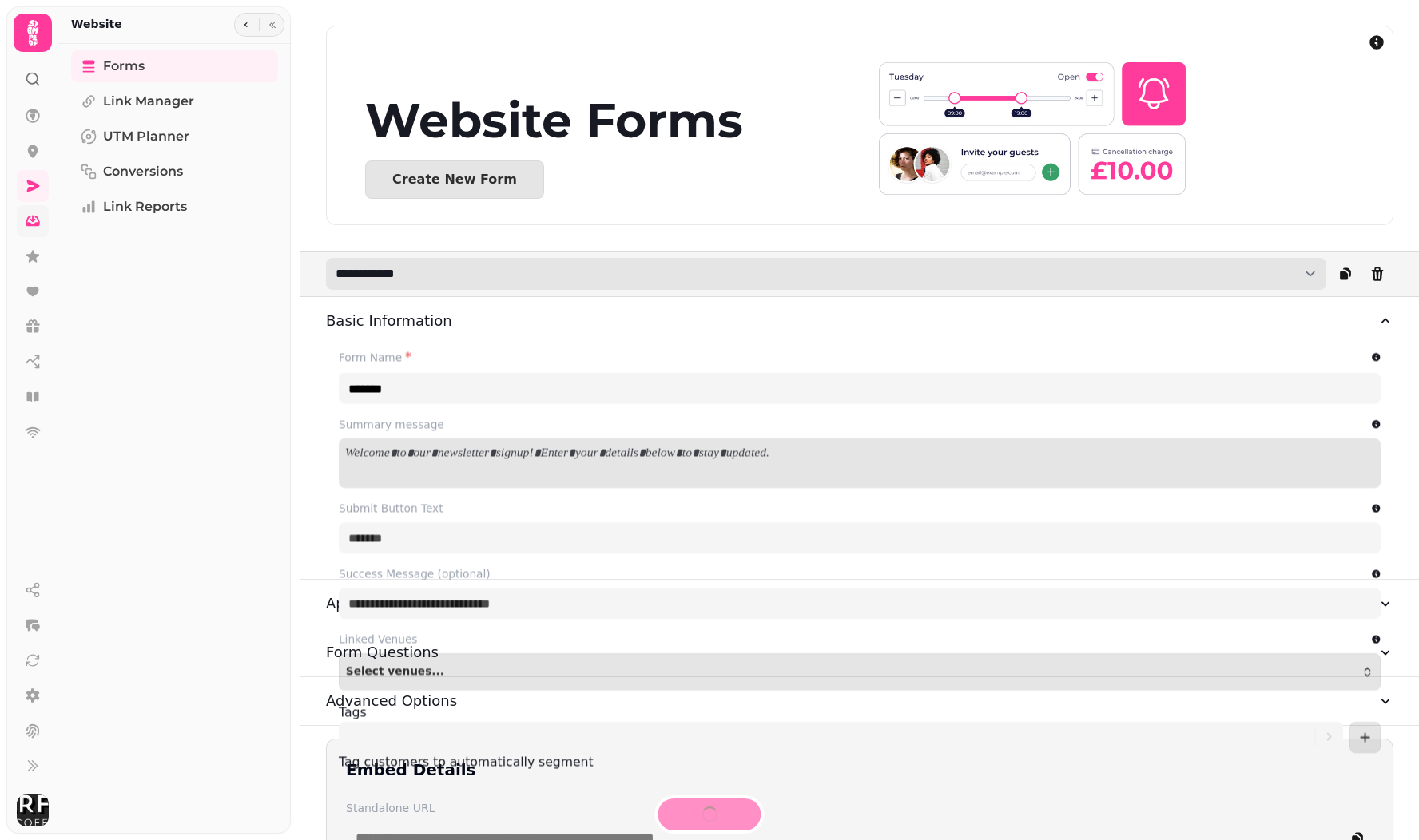
type input "**********"
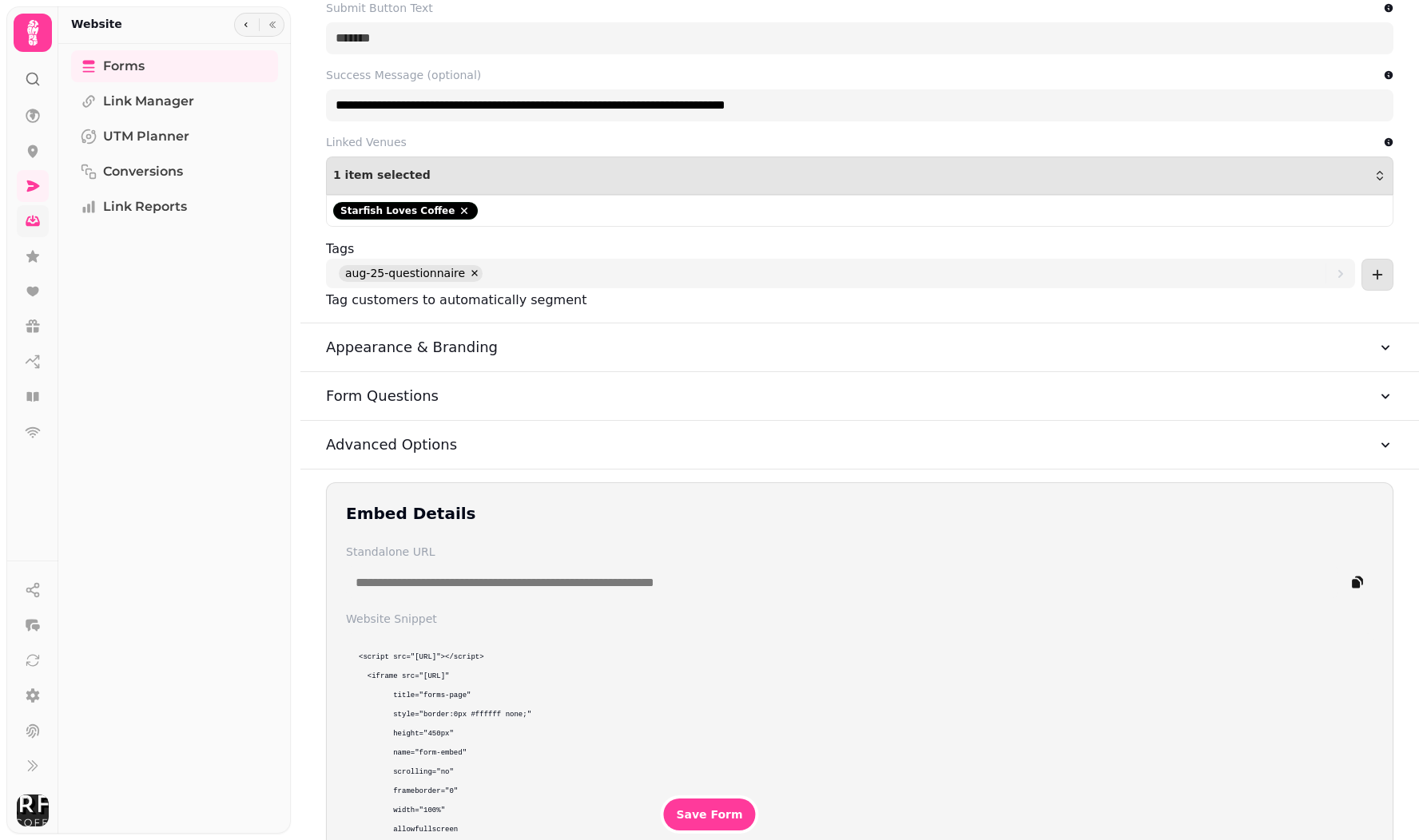
scroll to position [582, 0]
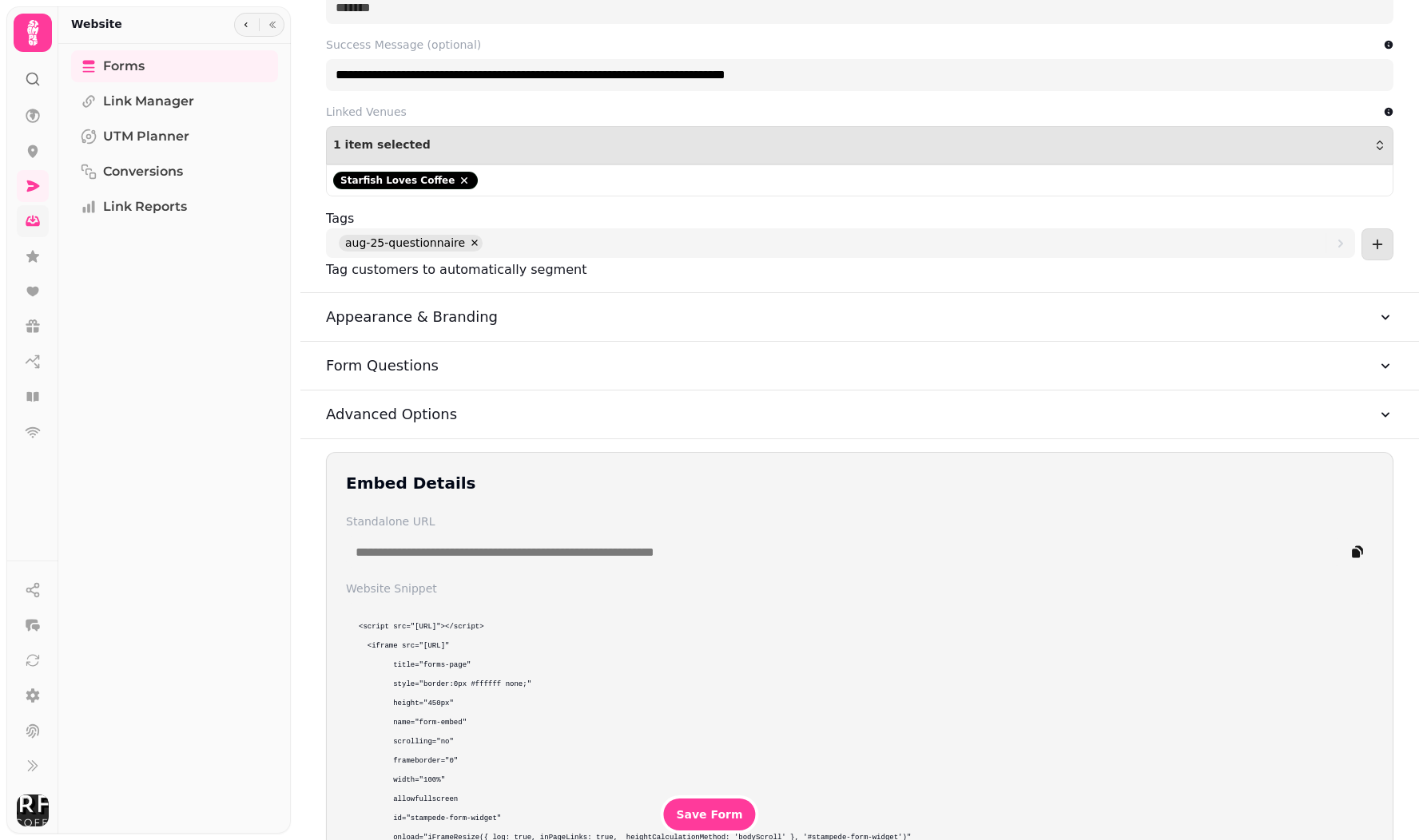
click at [1379, 365] on icon "button" at bounding box center [1385, 366] width 16 height 16
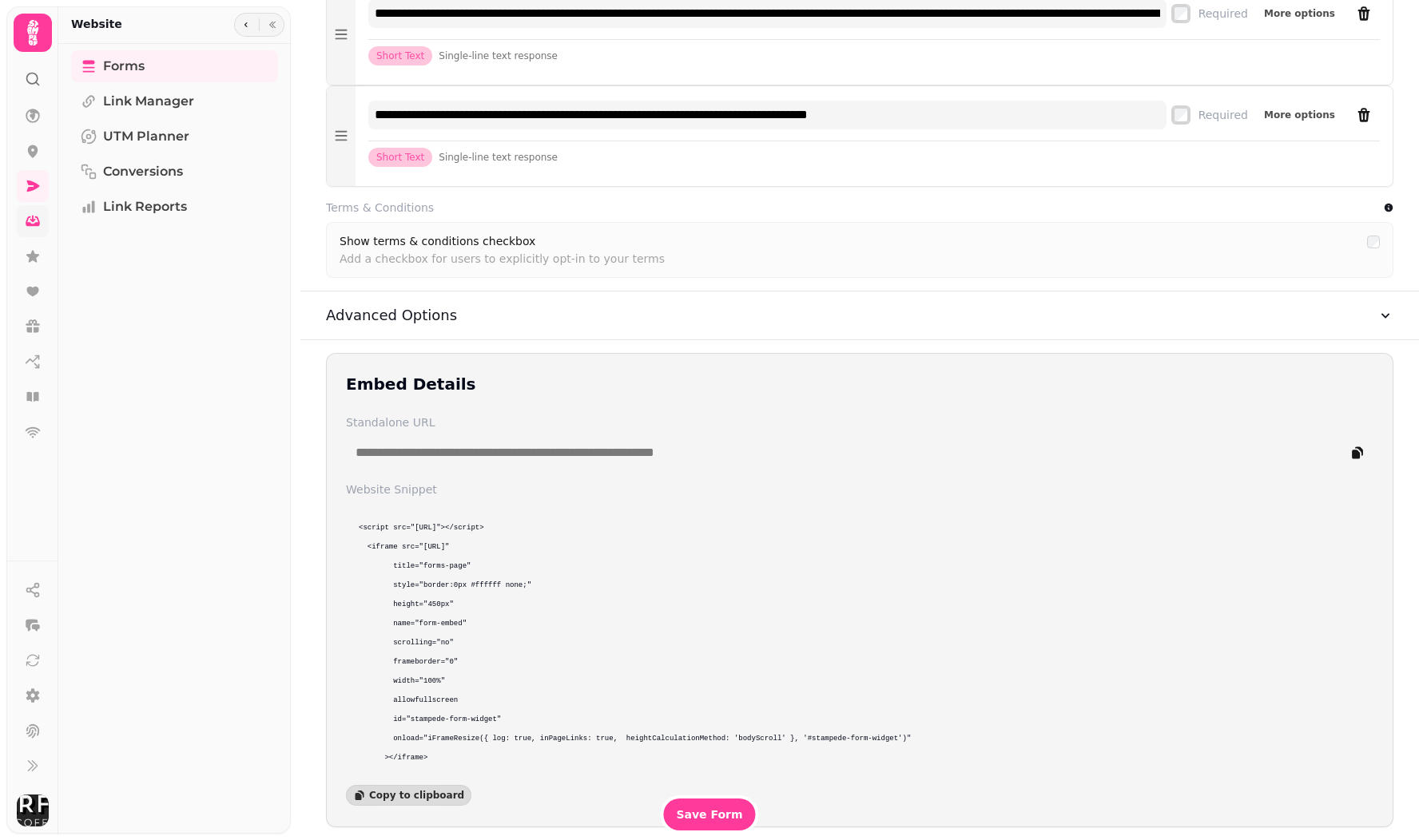
scroll to position [1624, 0]
